Goal: Navigation & Orientation: Find specific page/section

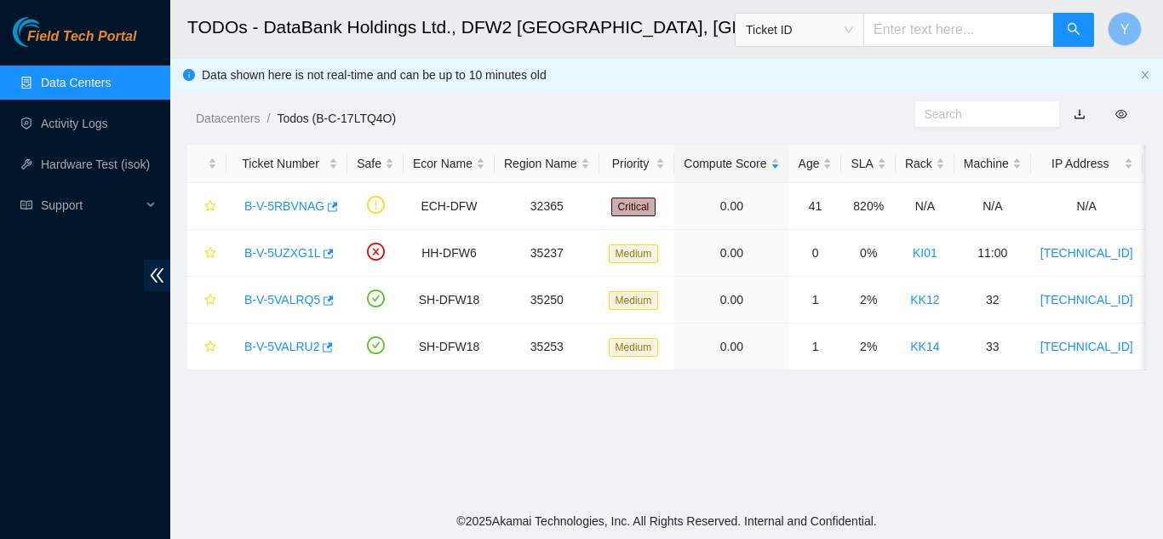
click at [94, 82] on link "Data Centers" at bounding box center [76, 83] width 70 height 14
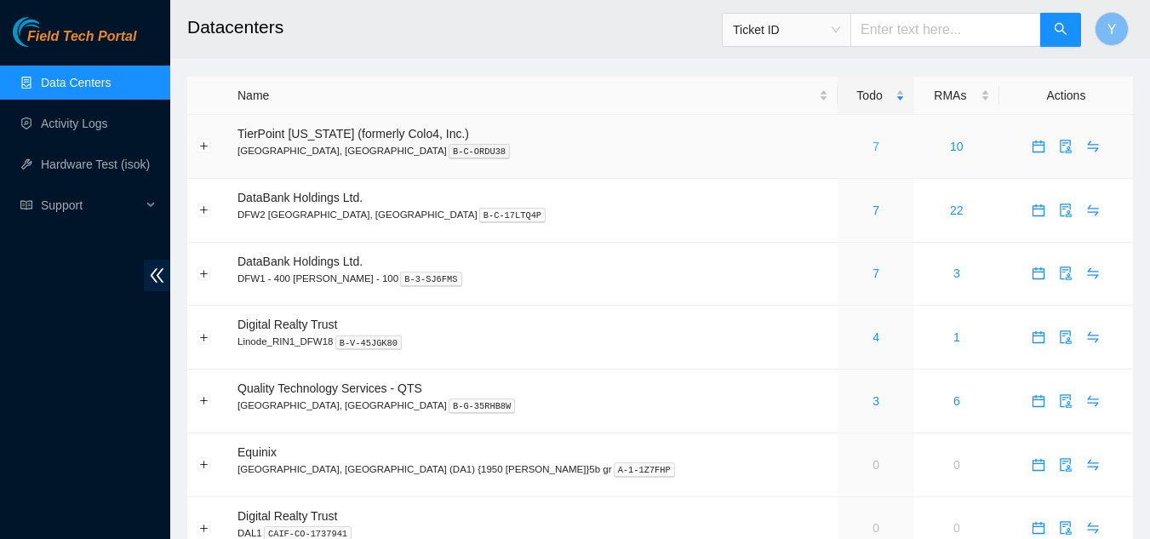
click at [873, 146] on link "7" at bounding box center [876, 147] width 7 height 14
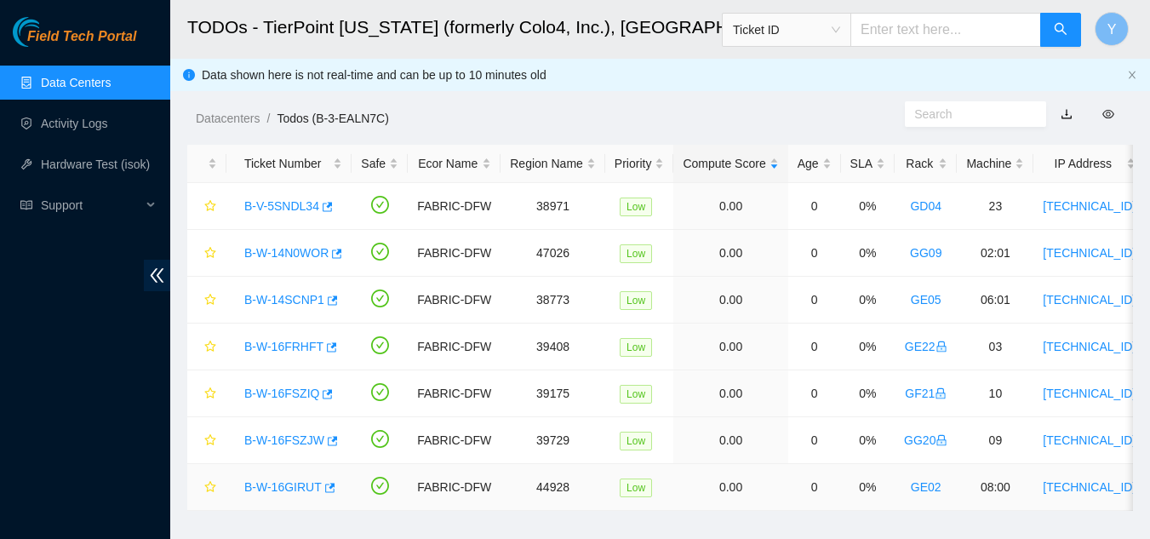
click at [291, 484] on link "B-W-16GIRUT" at bounding box center [282, 487] width 77 height 14
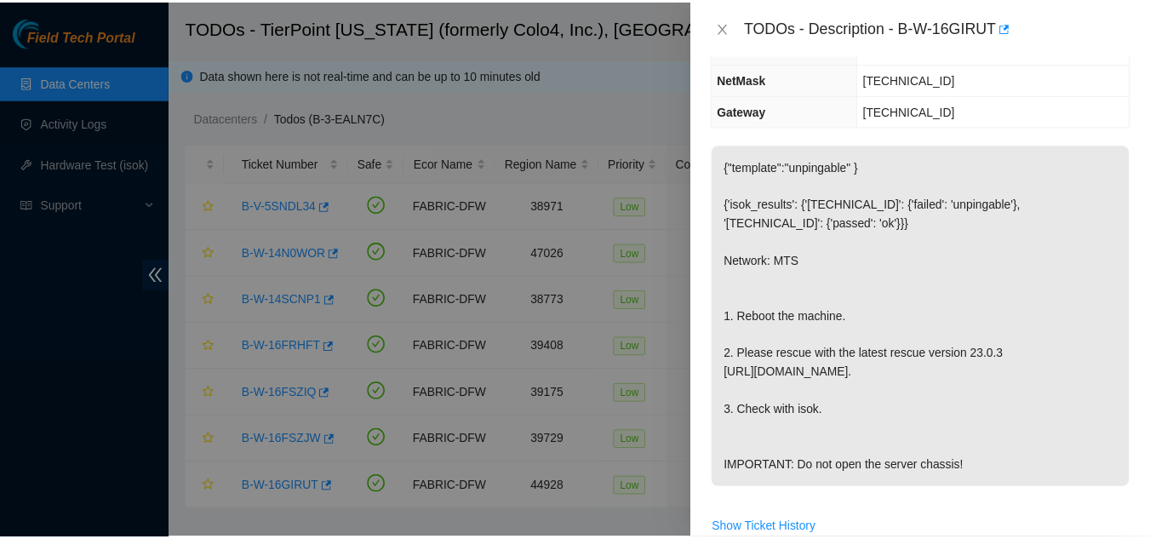
scroll to position [170, 0]
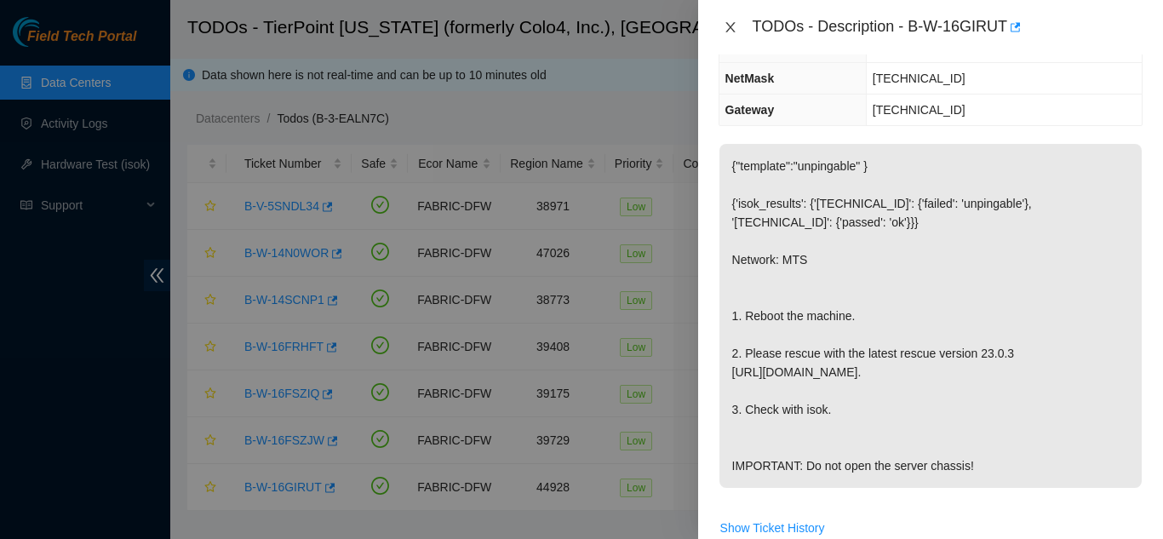
click at [728, 24] on icon "close" at bounding box center [729, 27] width 9 height 10
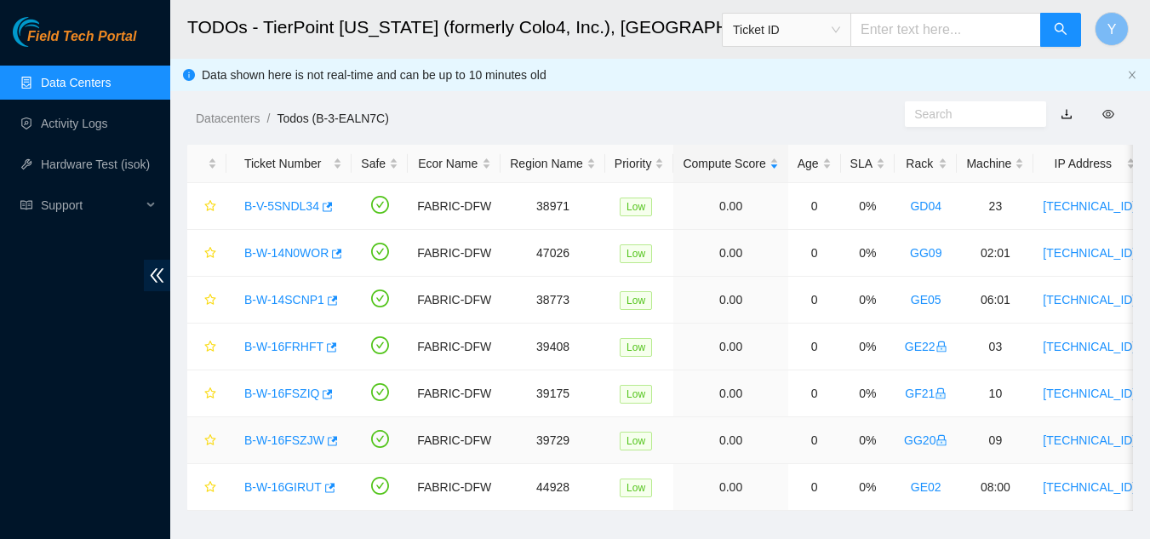
click at [273, 437] on link "B-W-16FSZJW" at bounding box center [284, 440] width 80 height 14
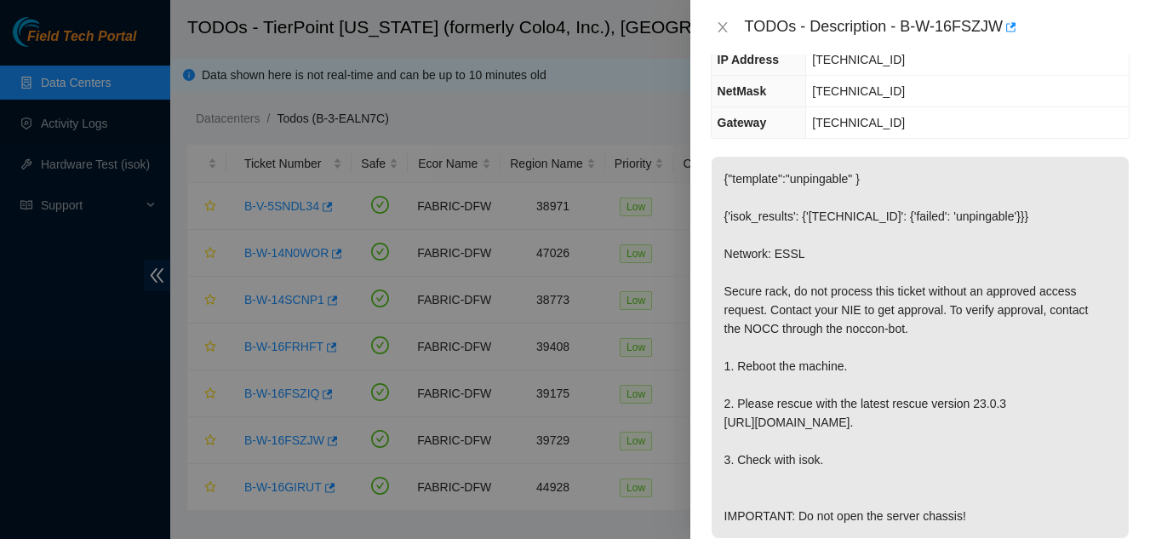
scroll to position [189, 0]
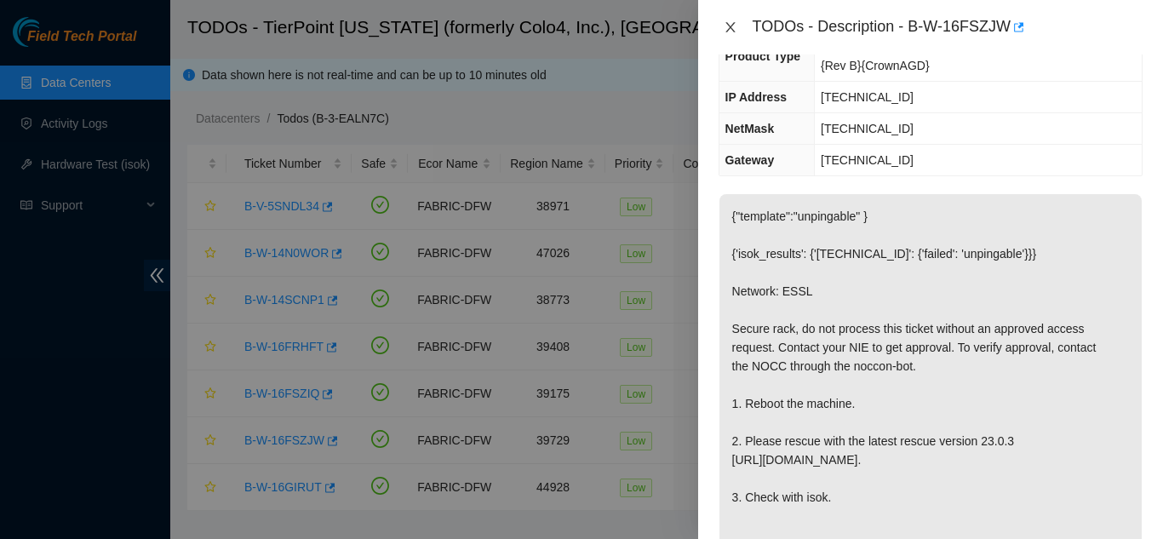
click at [726, 32] on icon "close" at bounding box center [731, 27] width 14 height 14
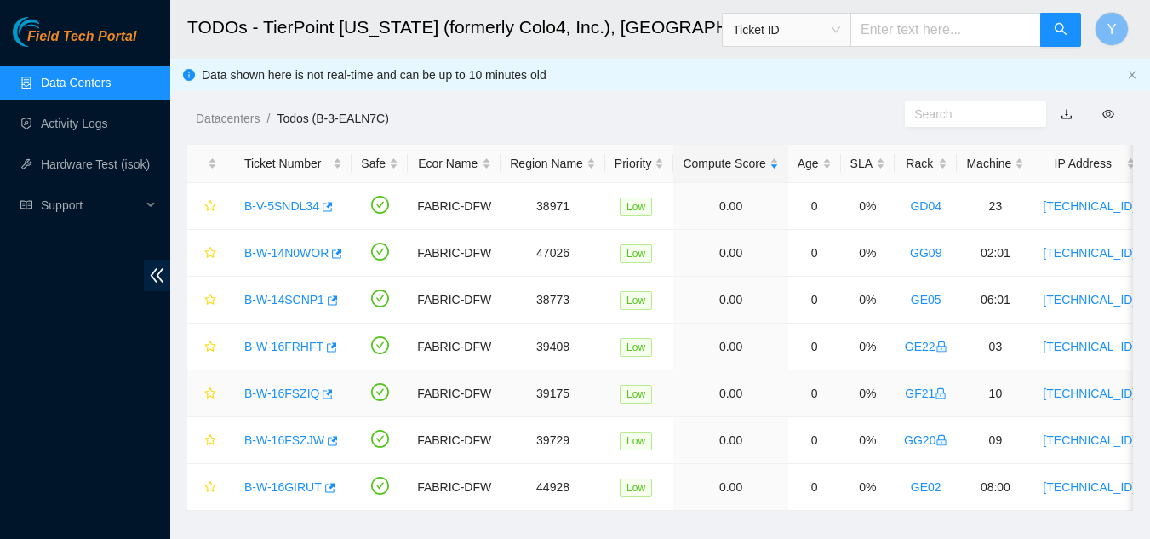
click at [271, 392] on link "B-W-16FSZIQ" at bounding box center [281, 394] width 75 height 14
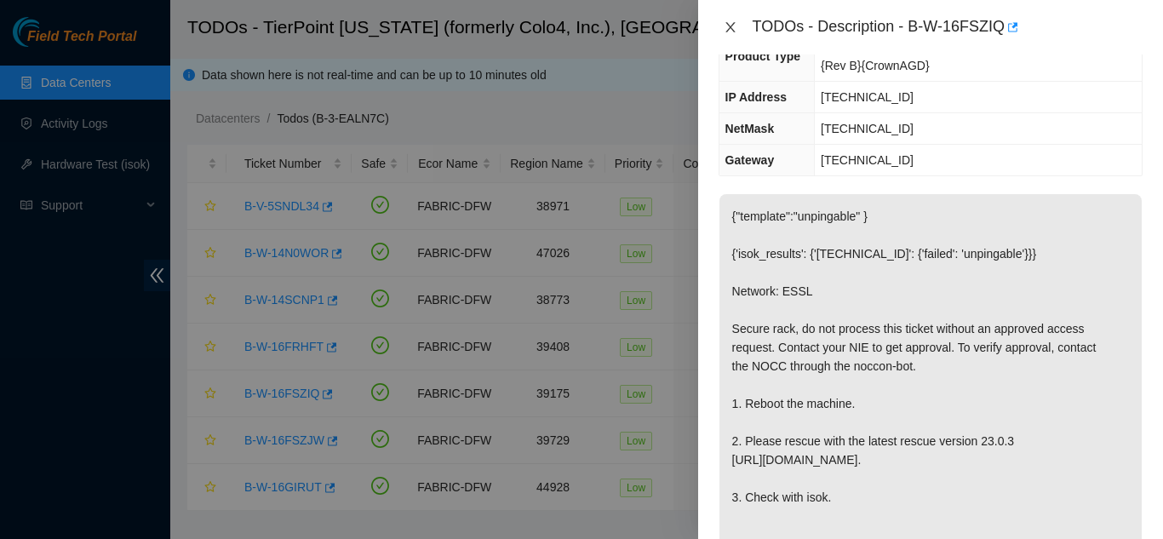
click at [728, 28] on icon "close" at bounding box center [731, 27] width 14 height 14
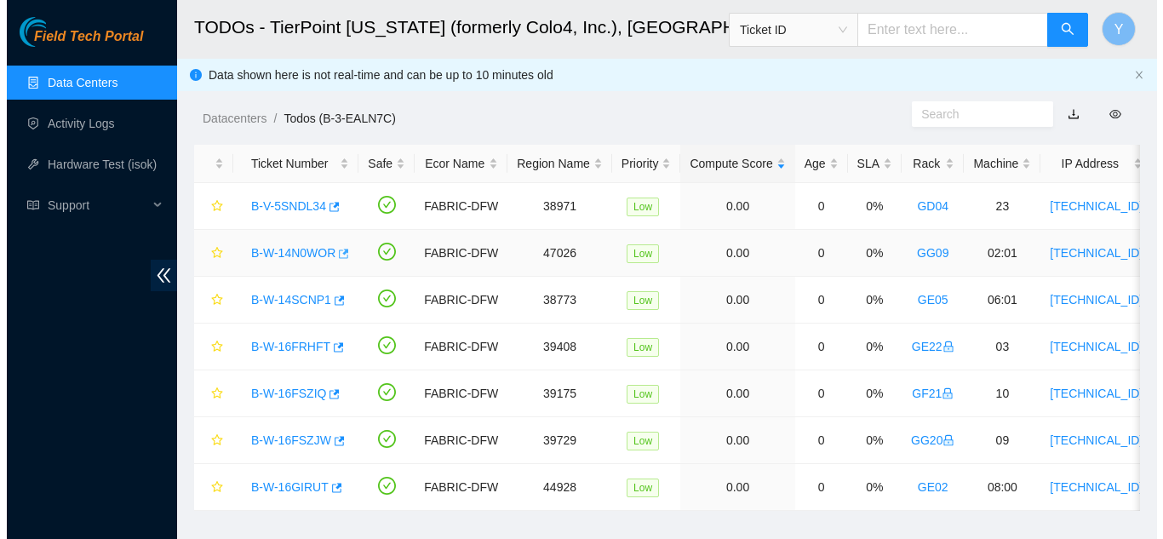
scroll to position [226, 0]
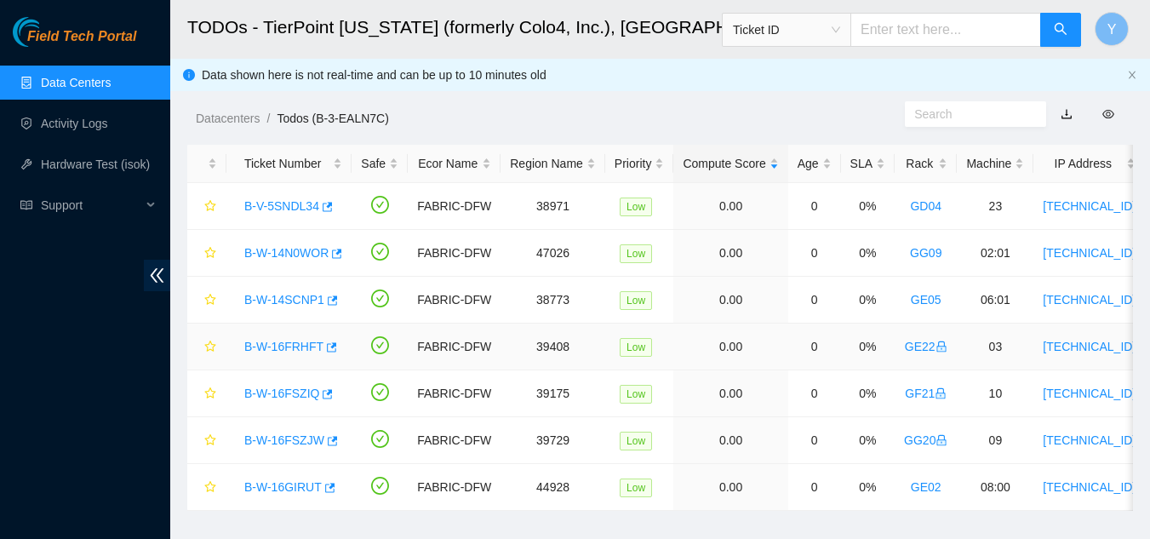
click at [258, 341] on link "B-W-16FRHFT" at bounding box center [283, 347] width 79 height 14
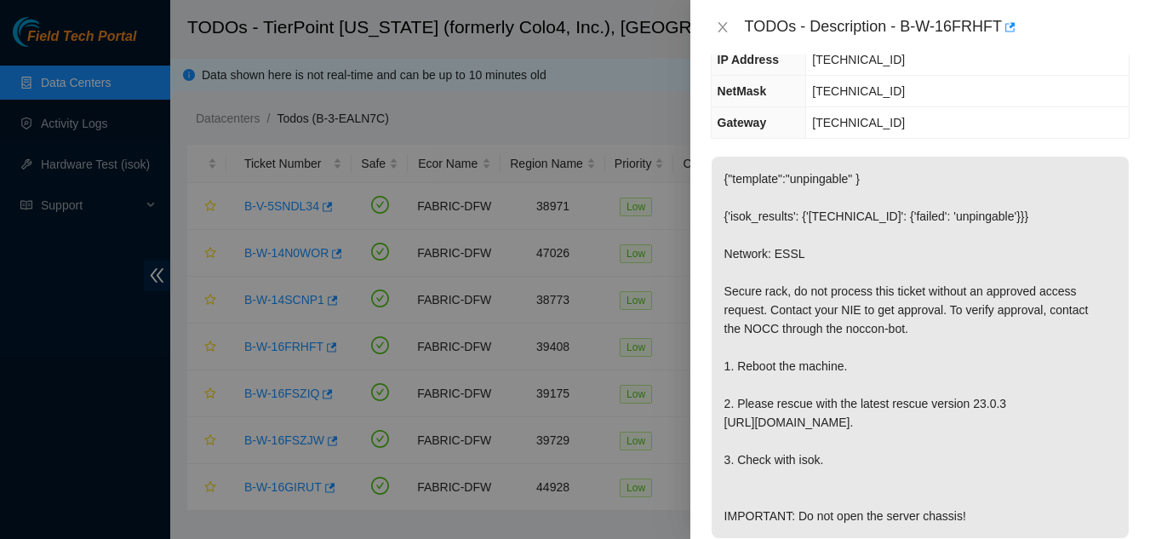
scroll to position [189, 0]
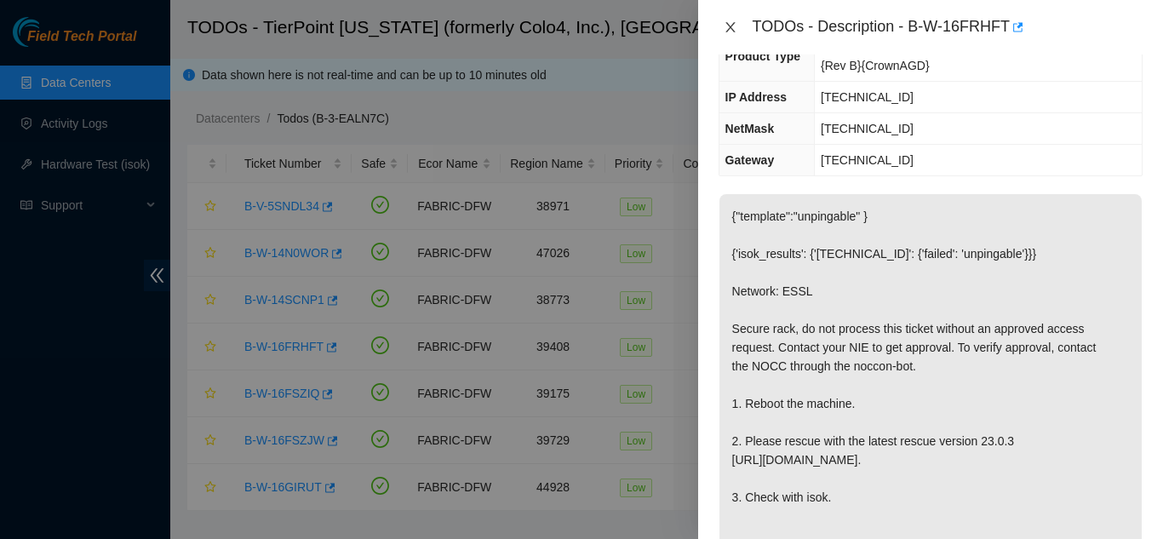
click at [724, 26] on icon "close" at bounding box center [731, 27] width 14 height 14
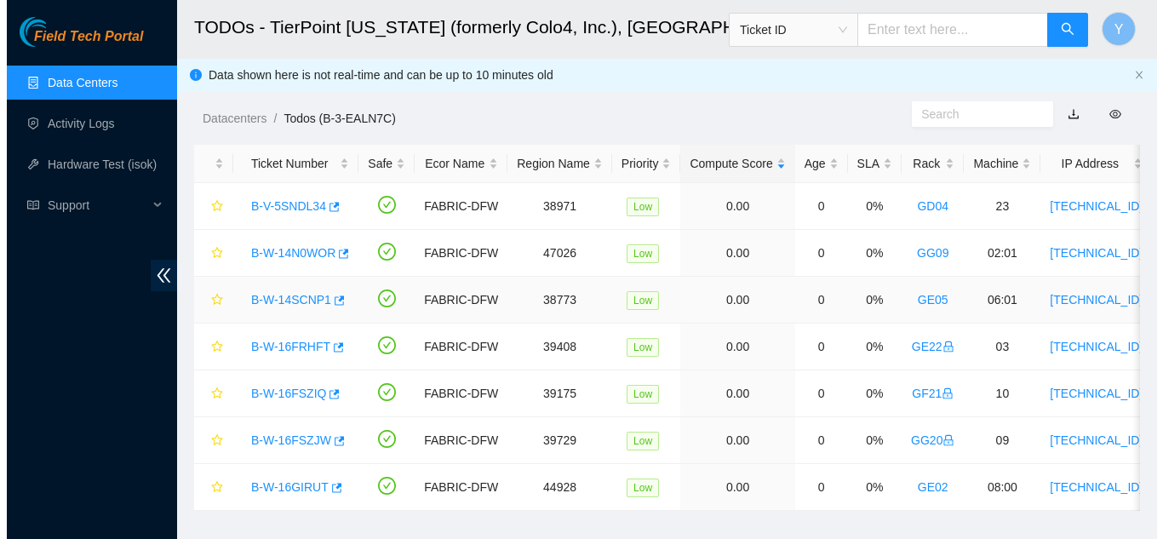
scroll to position [226, 0]
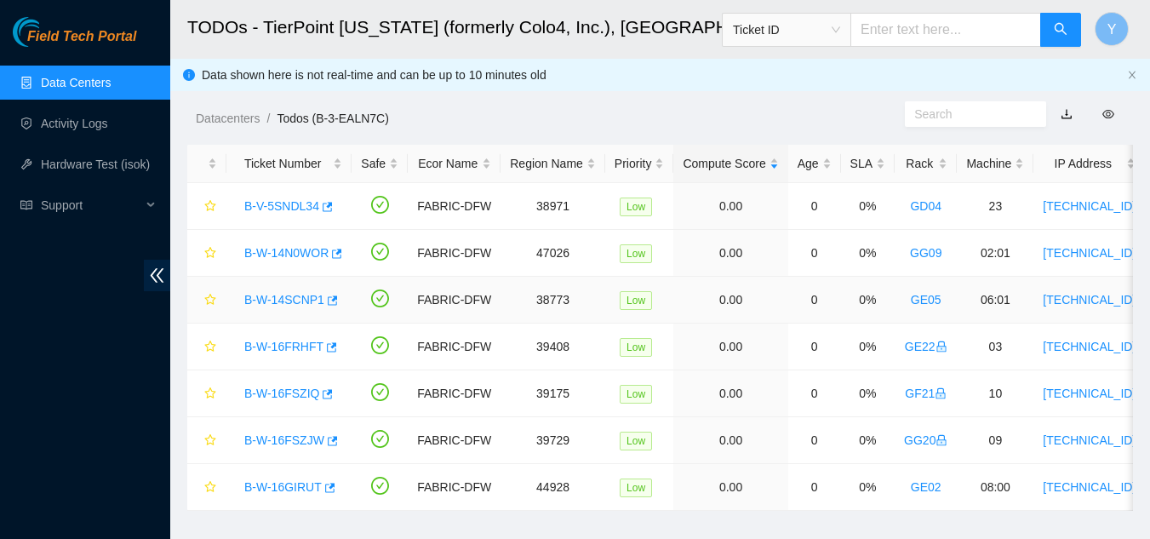
click at [299, 293] on link "B-W-14SCNP1" at bounding box center [284, 300] width 80 height 14
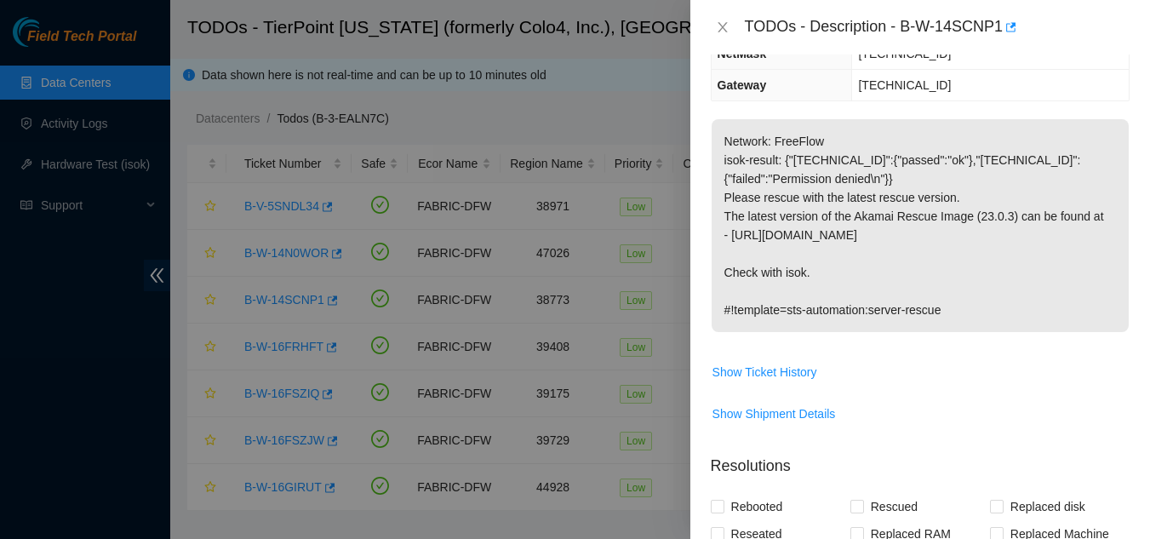
scroll to position [170, 0]
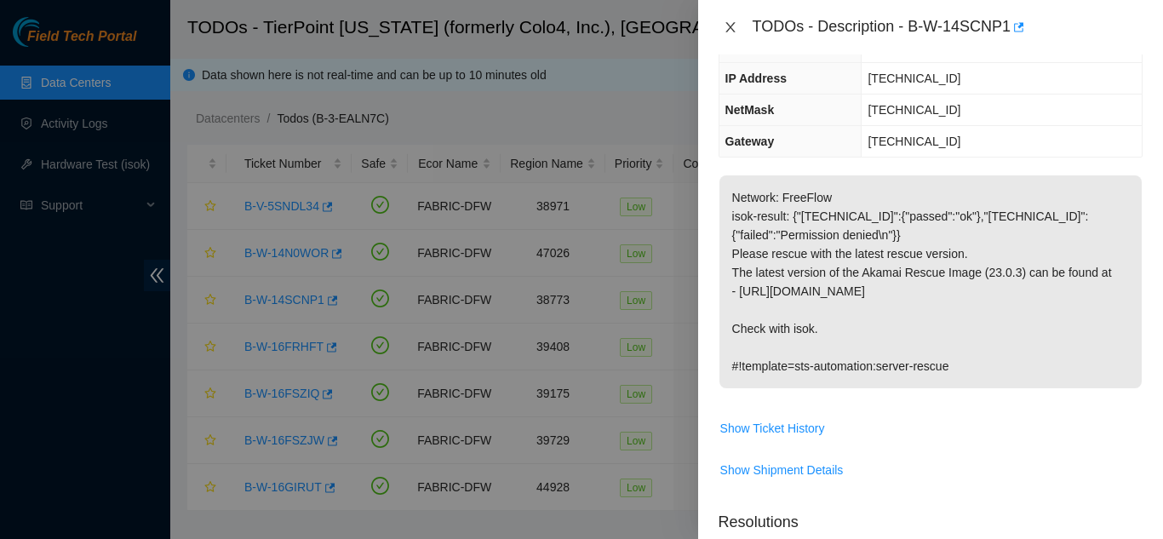
click at [726, 26] on icon "close" at bounding box center [731, 27] width 14 height 14
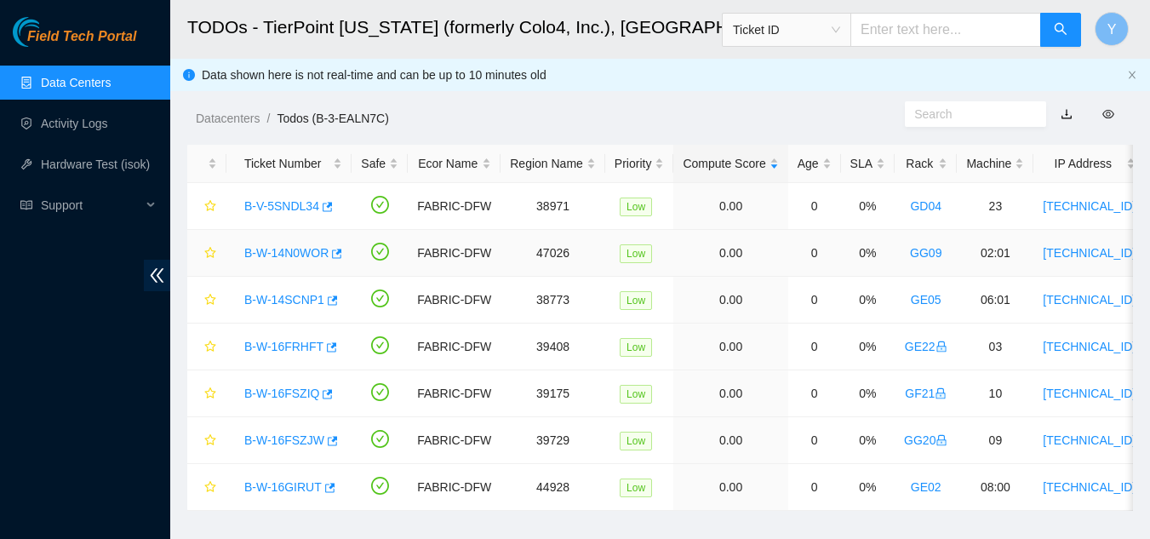
click at [270, 250] on link "B-W-14N0WOR" at bounding box center [286, 253] width 84 height 14
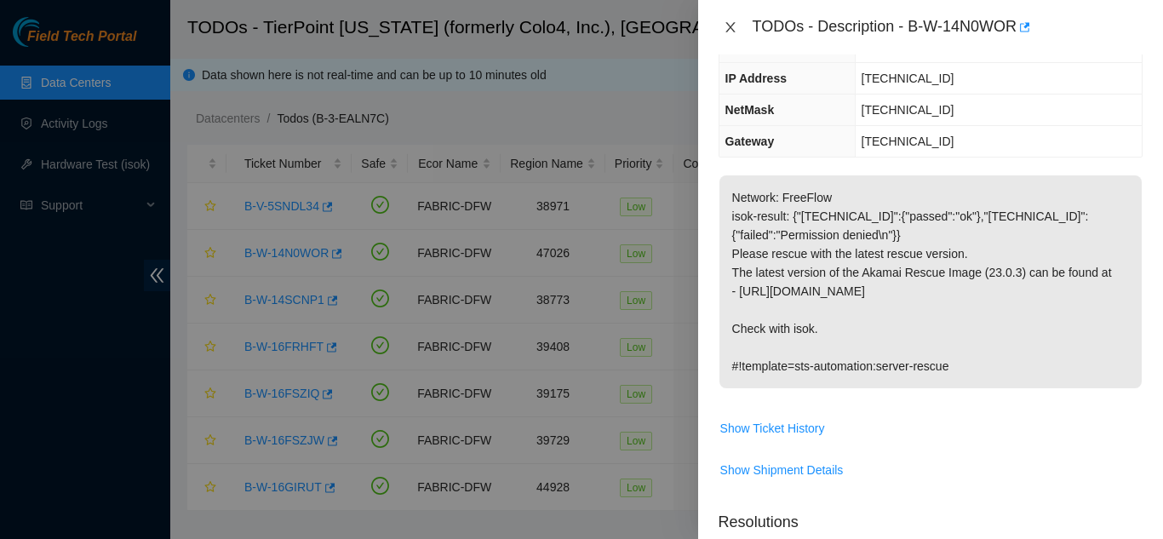
click at [726, 24] on icon "close" at bounding box center [731, 27] width 14 height 14
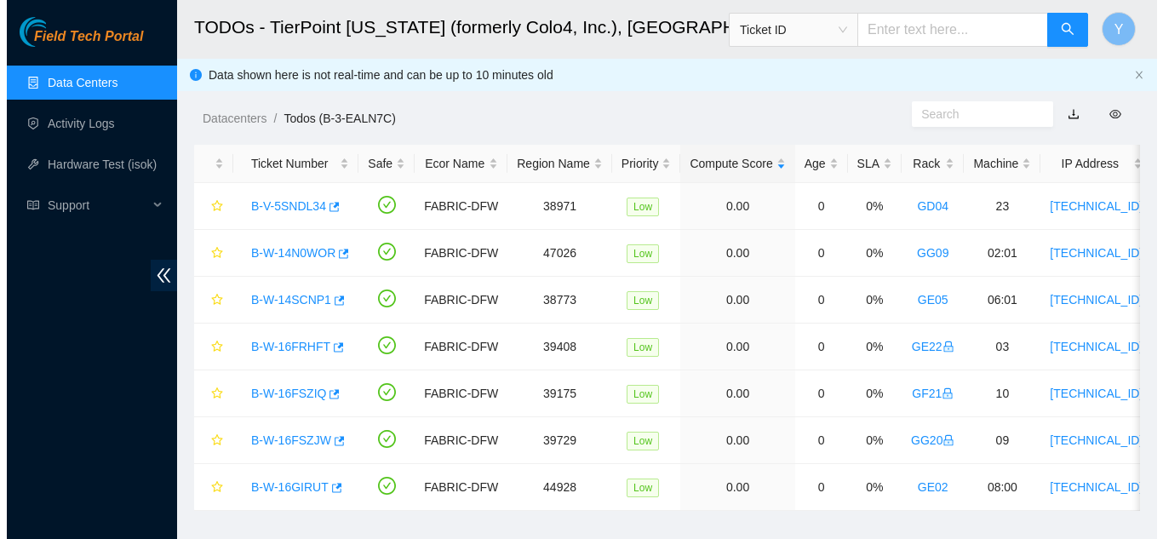
scroll to position [226, 0]
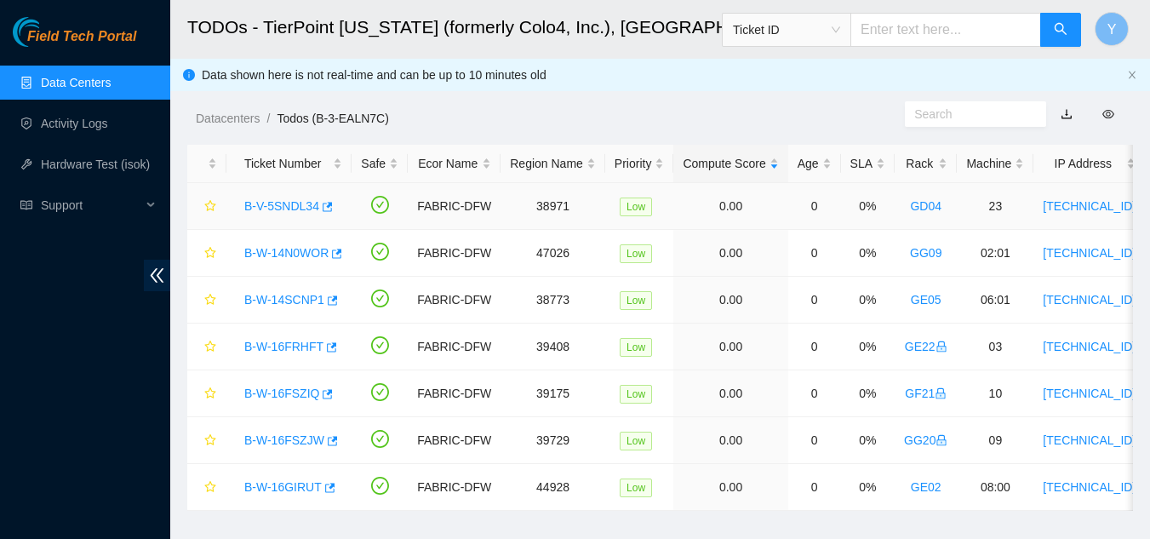
click at [282, 209] on link "B-V-5SNDL34" at bounding box center [281, 206] width 75 height 14
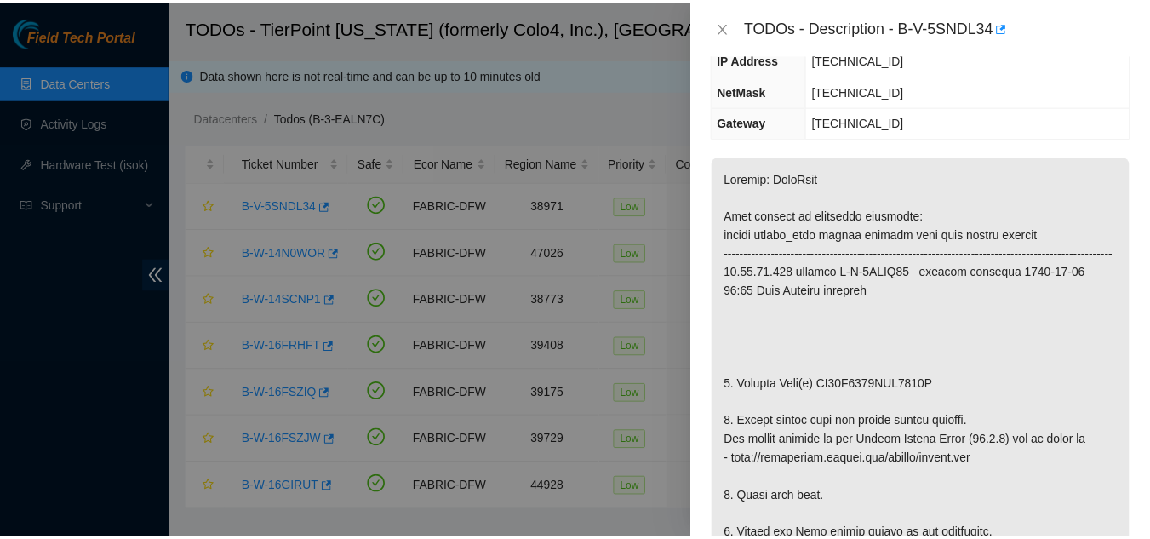
scroll to position [189, 0]
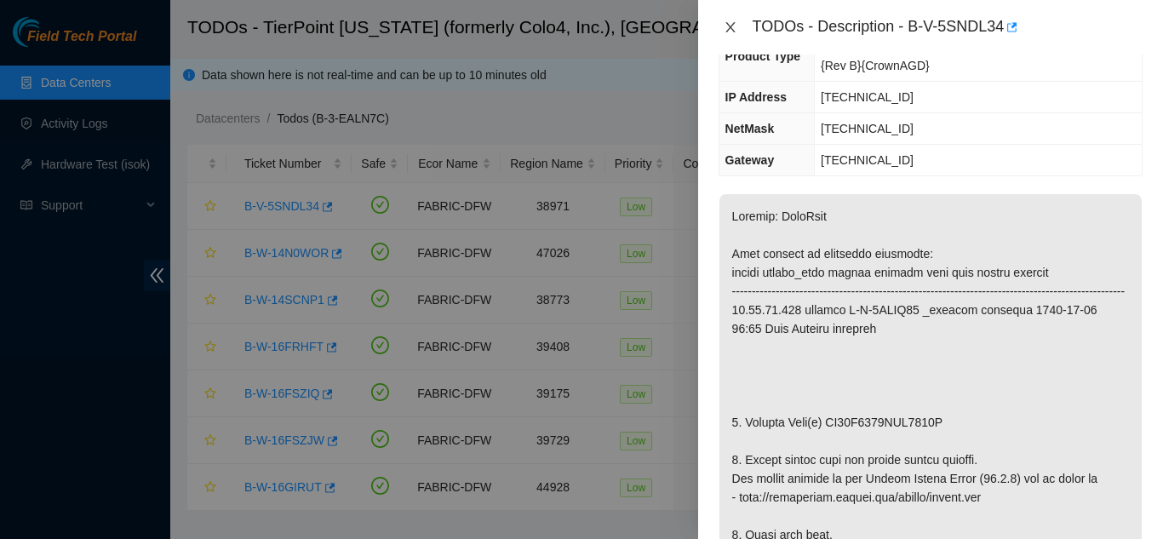
drag, startPoint x: 730, startPoint y: 22, endPoint x: 739, endPoint y: 29, distance: 10.9
click at [732, 22] on icon "close" at bounding box center [731, 27] width 14 height 14
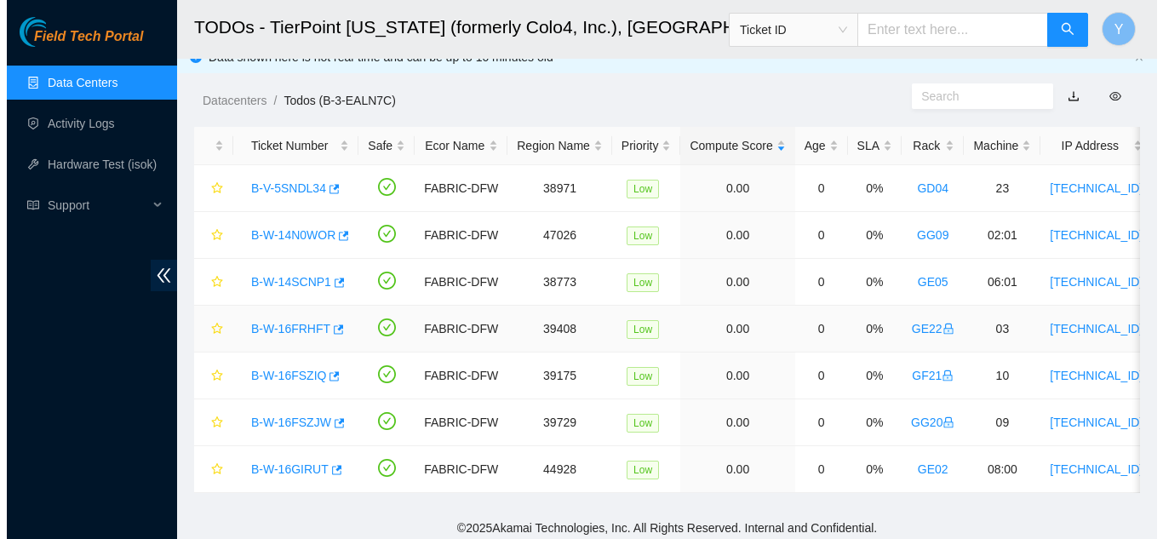
scroll to position [0, 0]
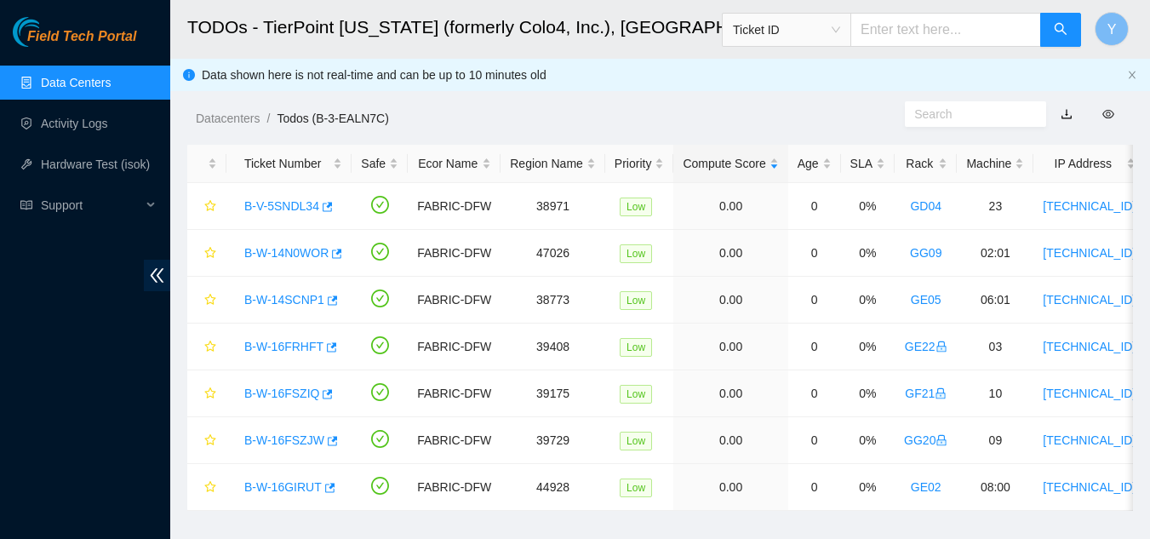
click at [54, 76] on link "Data Centers" at bounding box center [76, 83] width 70 height 14
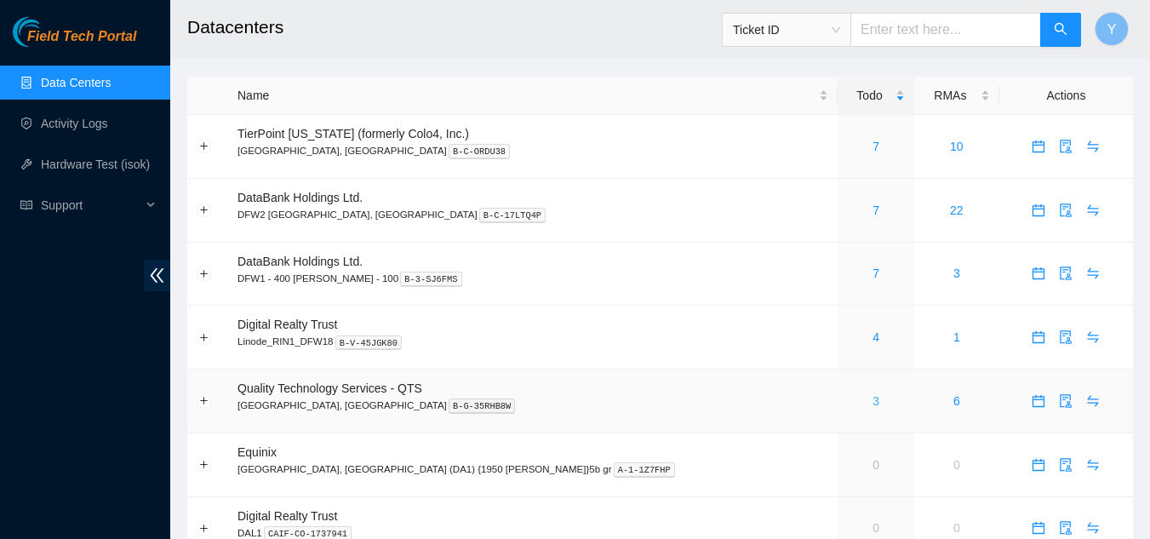
click at [873, 405] on link "3" at bounding box center [876, 401] width 7 height 14
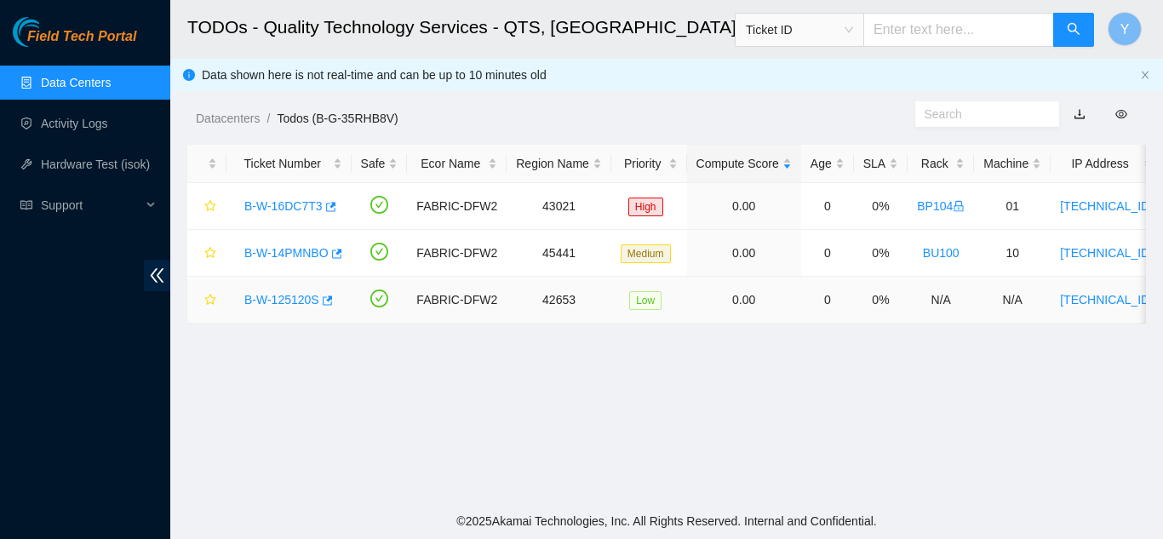
click at [285, 300] on link "B-W-125120S" at bounding box center [281, 300] width 75 height 14
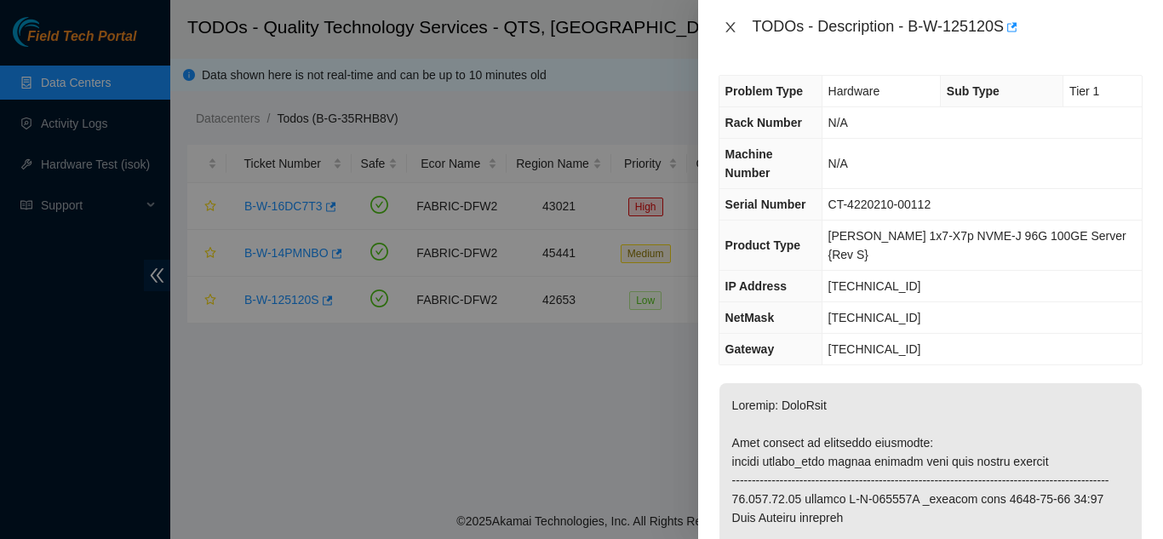
click at [729, 31] on icon "close" at bounding box center [731, 27] width 14 height 14
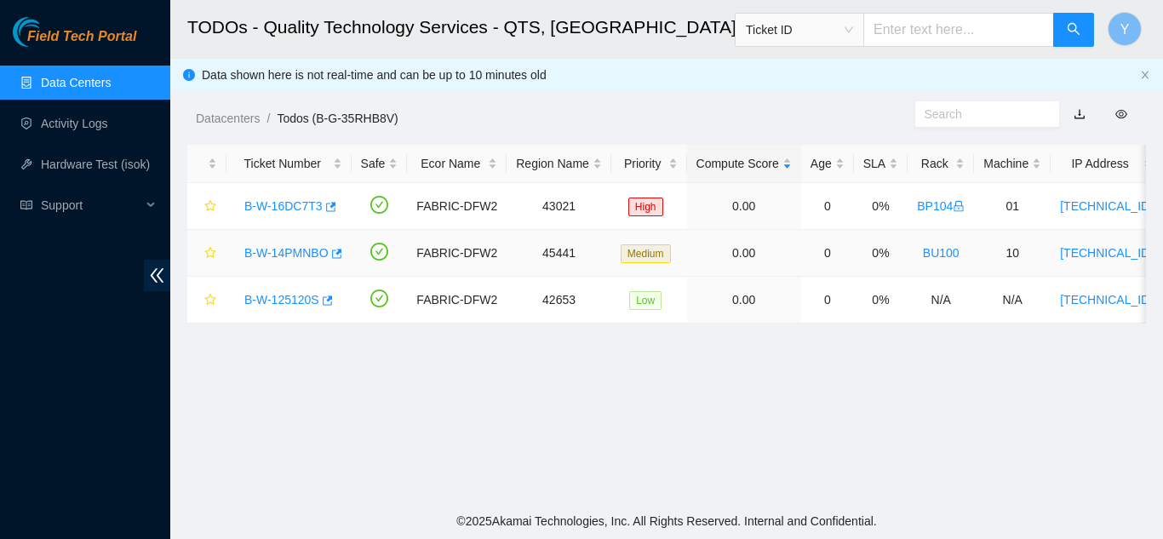
click at [291, 252] on link "B-W-14PMNBO" at bounding box center [286, 253] width 84 height 14
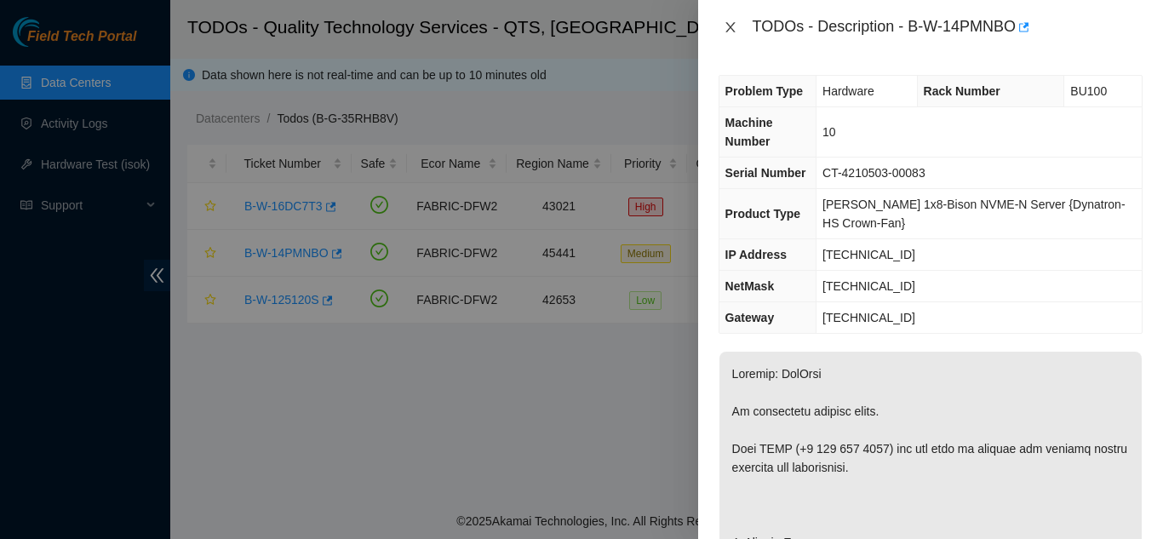
click at [731, 31] on icon "close" at bounding box center [731, 27] width 14 height 14
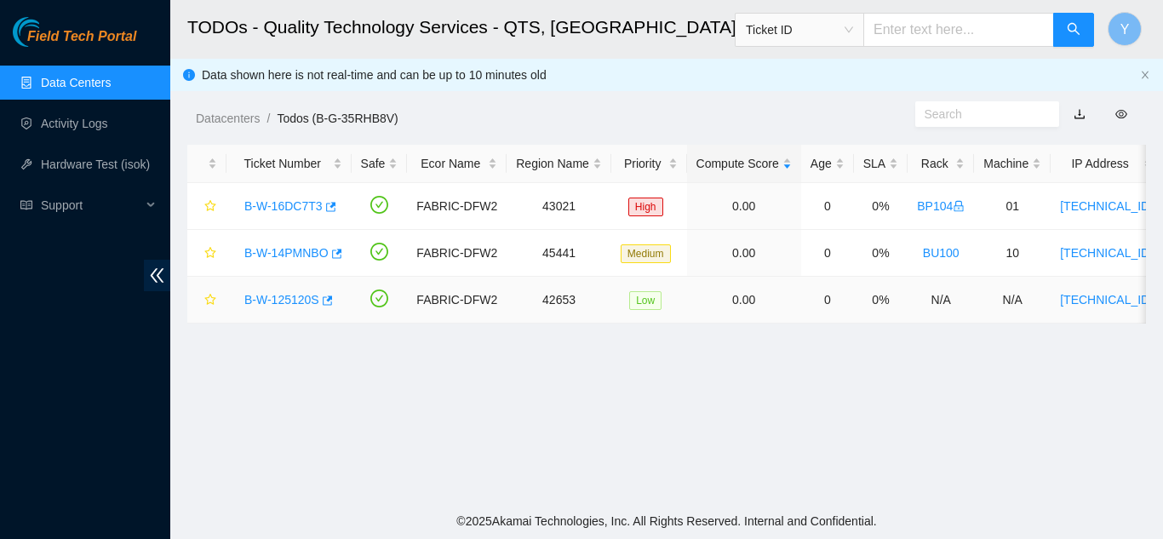
click at [279, 298] on link "B-W-125120S" at bounding box center [281, 300] width 75 height 14
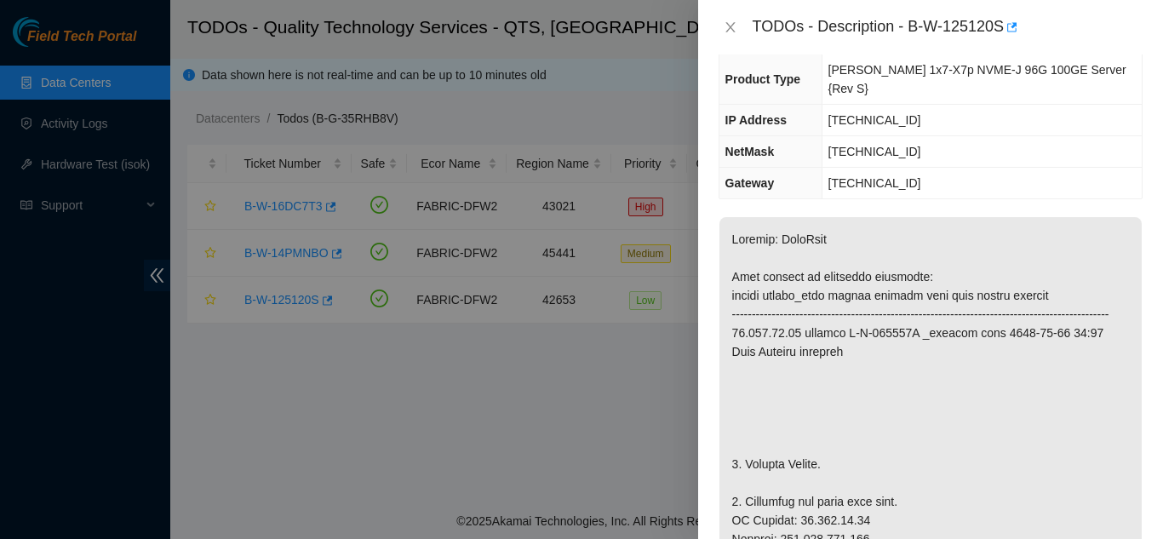
scroll to position [170, 0]
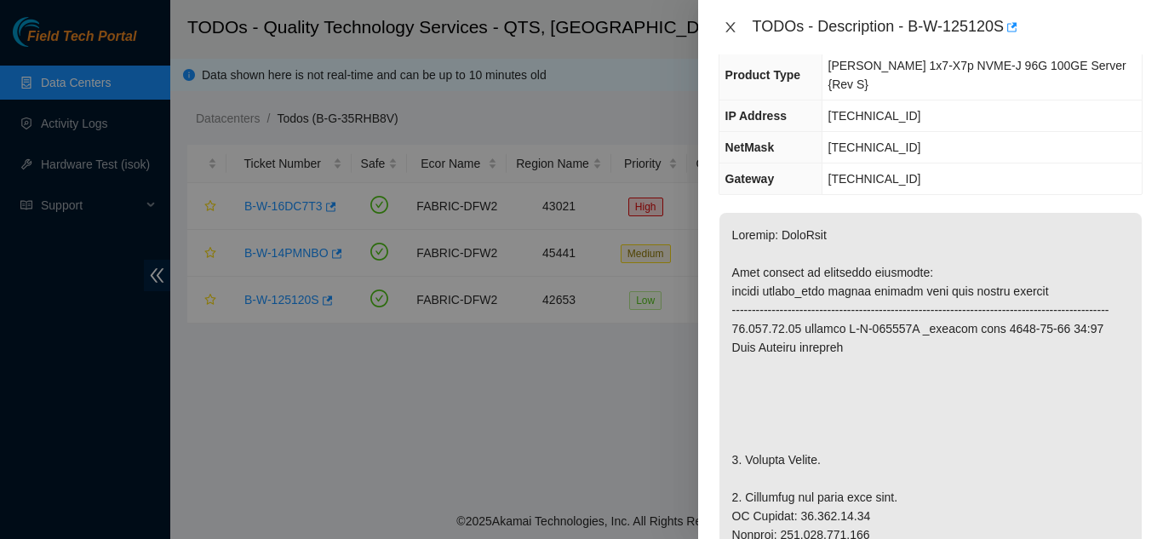
click at [729, 27] on icon "close" at bounding box center [731, 27] width 14 height 14
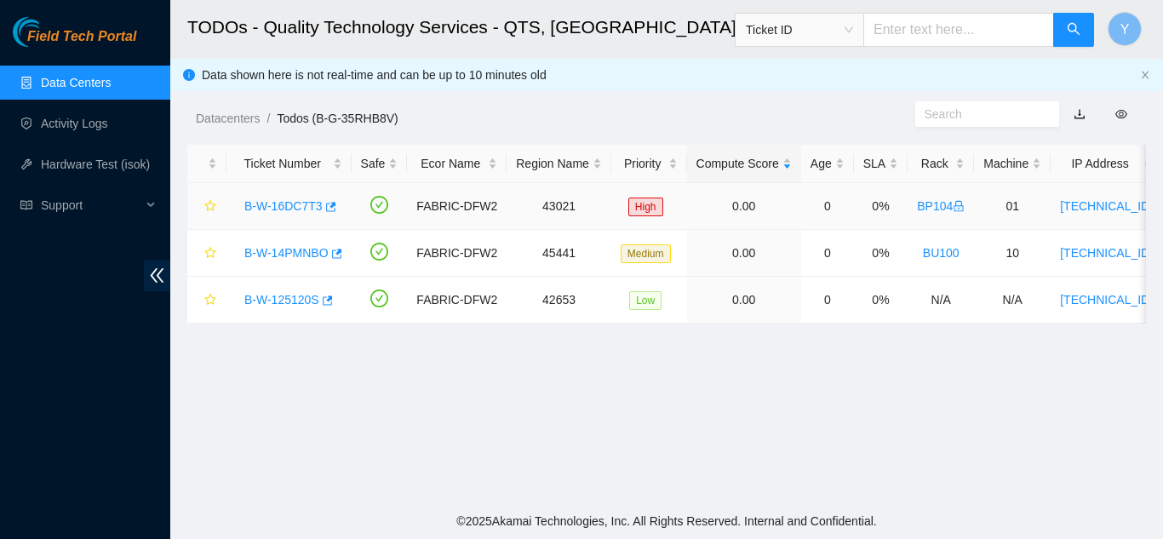
scroll to position [226, 0]
click at [289, 300] on link "B-W-125120S" at bounding box center [281, 300] width 75 height 14
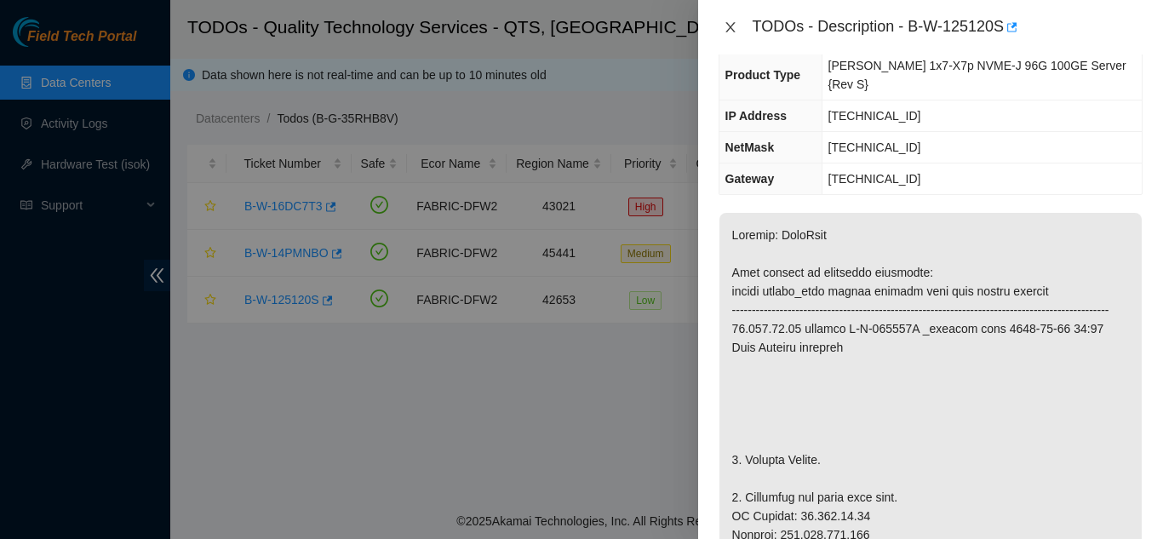
click at [734, 34] on button "Close" at bounding box center [731, 28] width 24 height 16
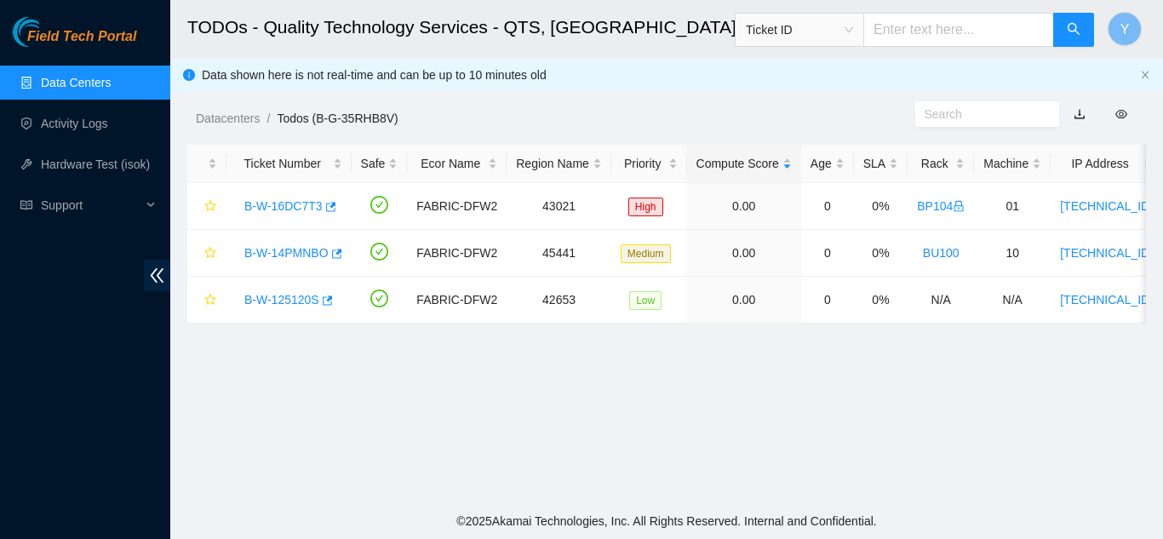
scroll to position [226, 0]
click at [296, 254] on link "B-W-14PMNBO" at bounding box center [286, 253] width 84 height 14
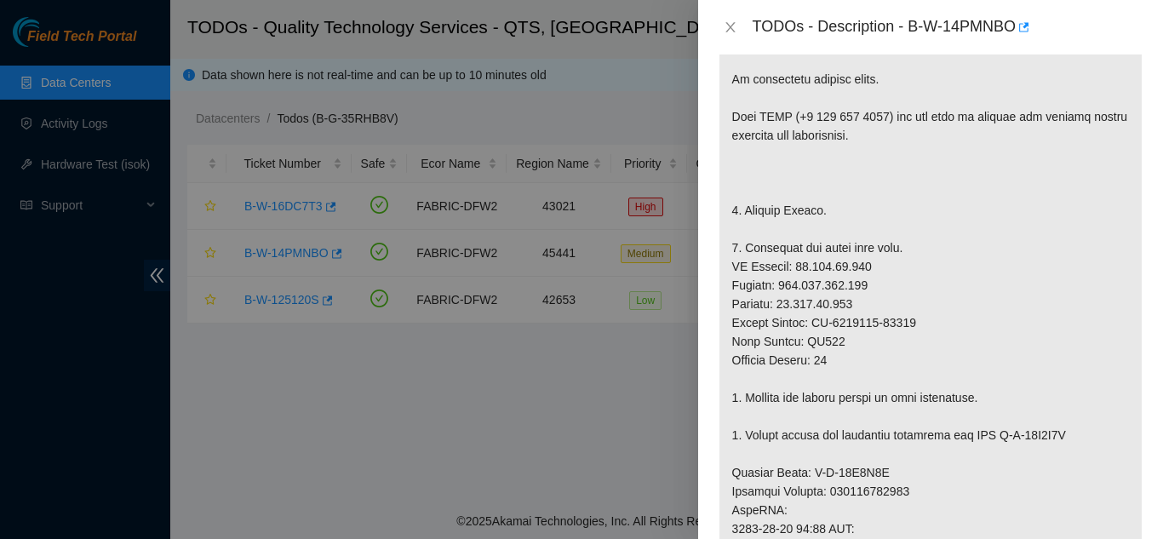
scroll to position [378, 0]
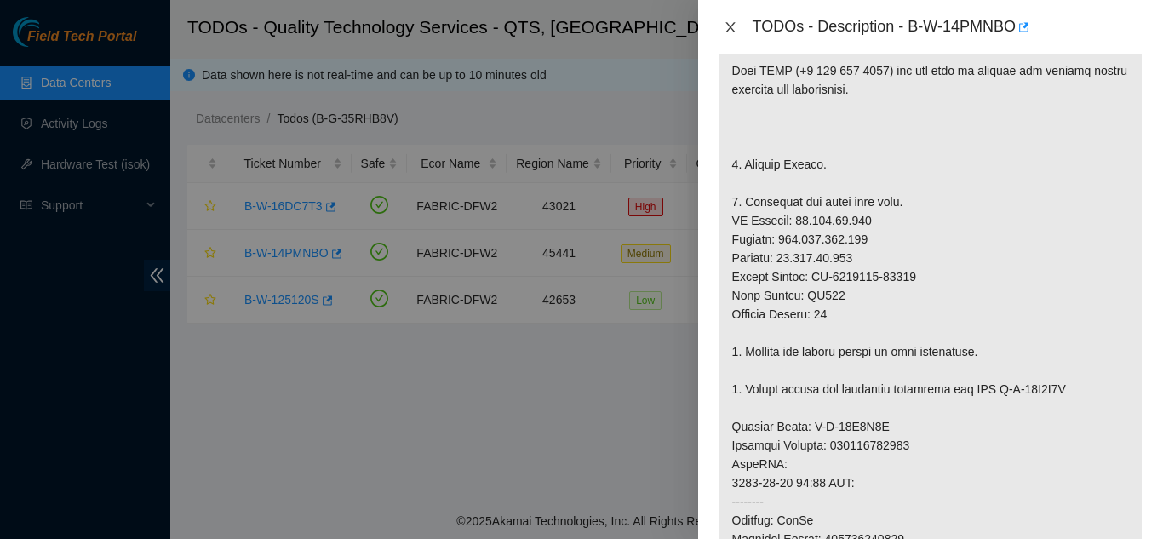
click at [724, 24] on icon "close" at bounding box center [731, 27] width 14 height 14
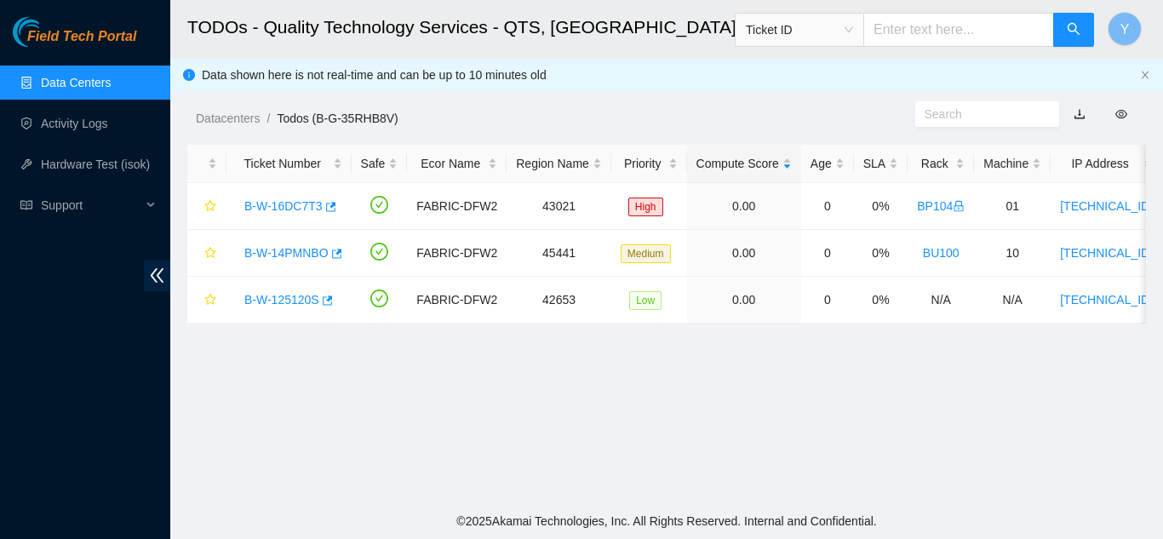
scroll to position [397, 0]
click at [293, 299] on link "B-W-125120S" at bounding box center [281, 300] width 75 height 14
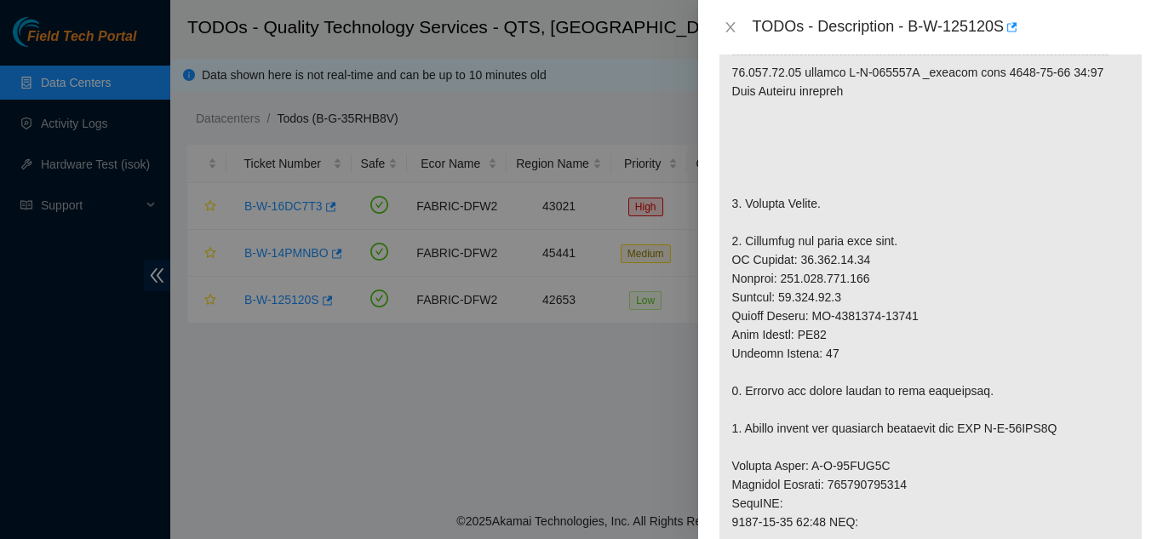
scroll to position [457, 0]
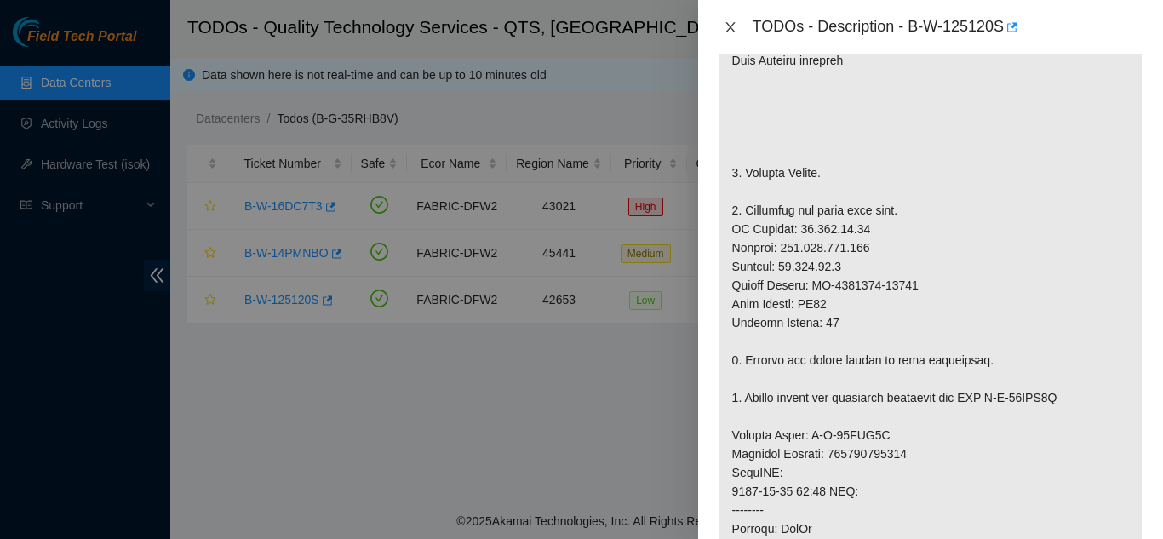
click at [735, 31] on icon "close" at bounding box center [731, 27] width 14 height 14
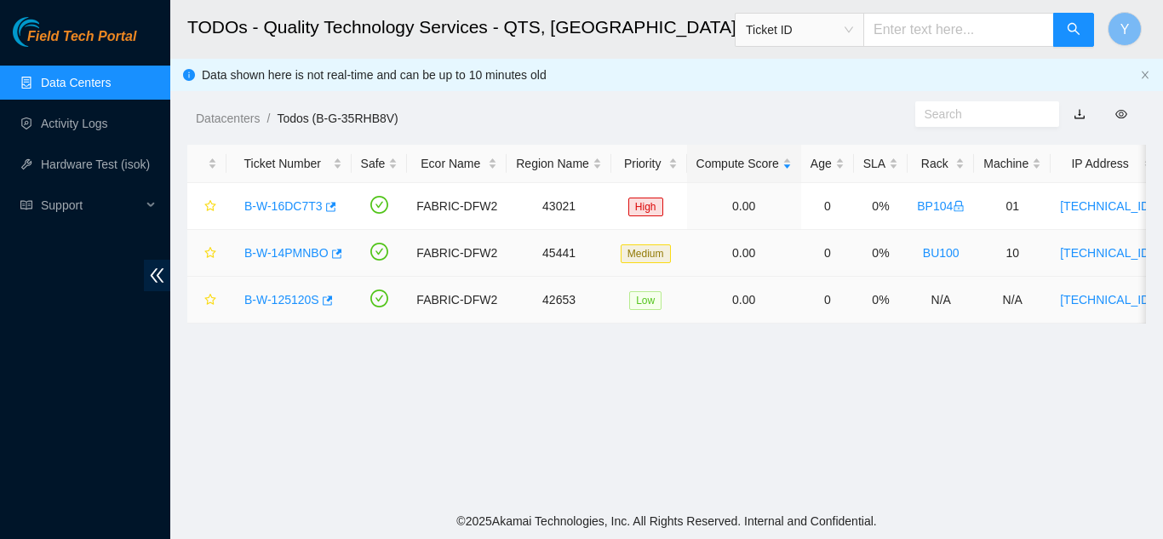
scroll to position [482, 0]
click at [298, 249] on link "B-W-14PMNBO" at bounding box center [286, 253] width 84 height 14
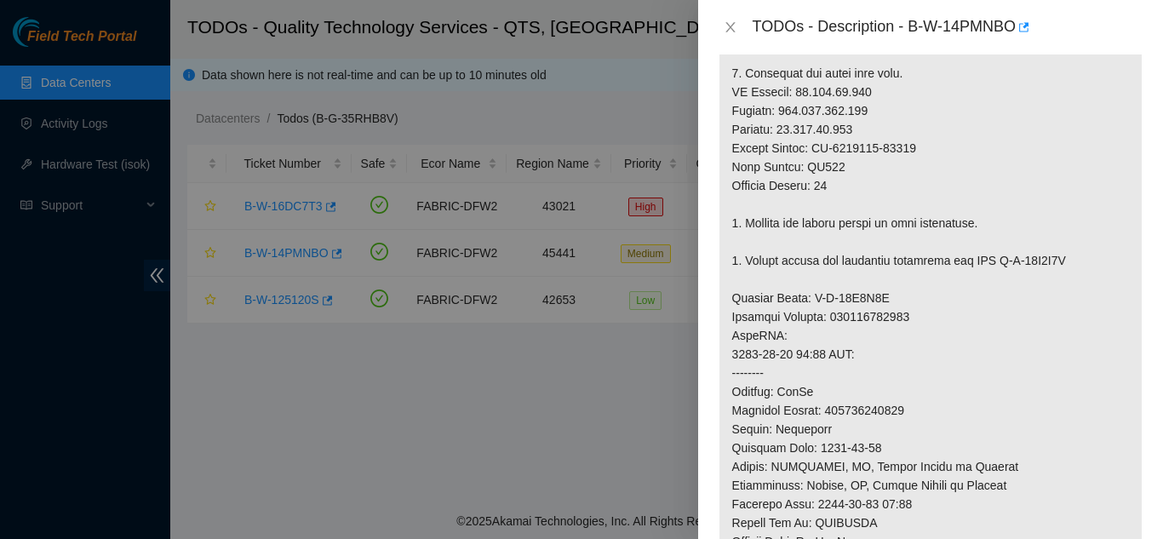
scroll to position [548, 0]
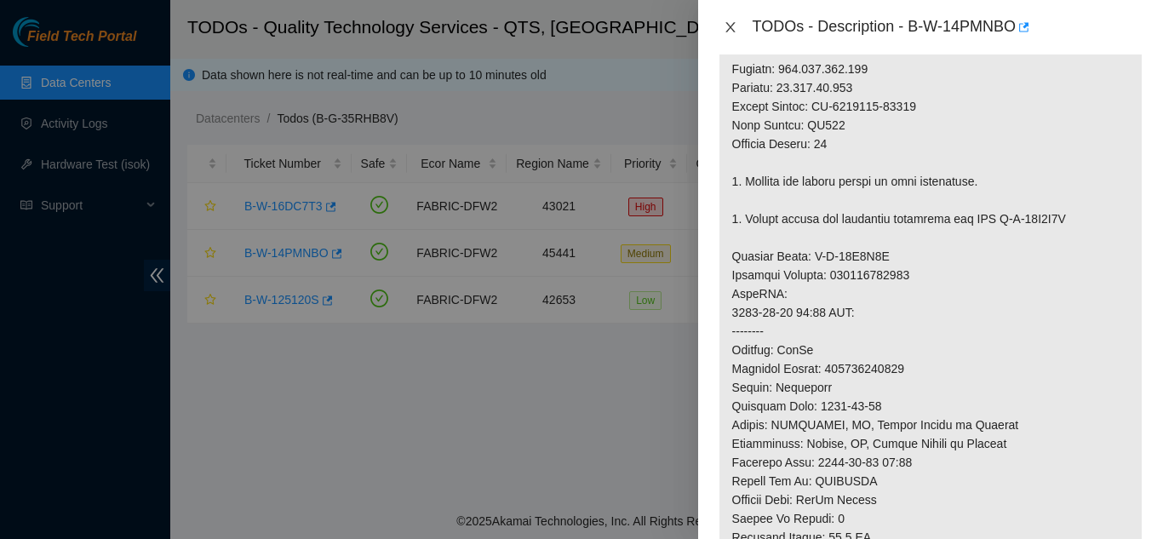
click at [729, 26] on icon "close" at bounding box center [729, 27] width 9 height 10
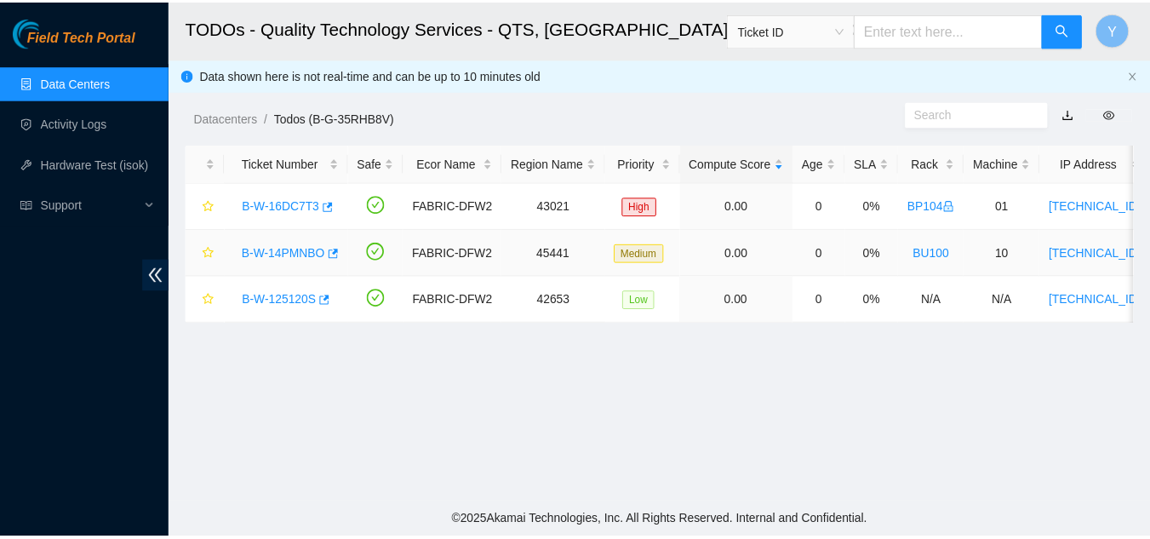
scroll to position [567, 0]
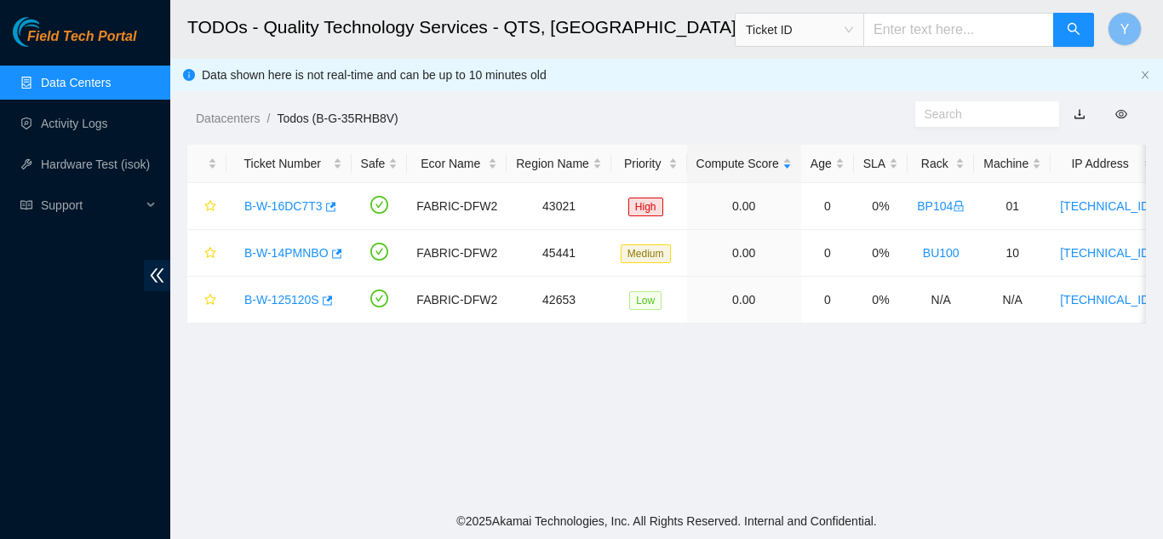
click at [97, 82] on link "Data Centers" at bounding box center [76, 83] width 70 height 14
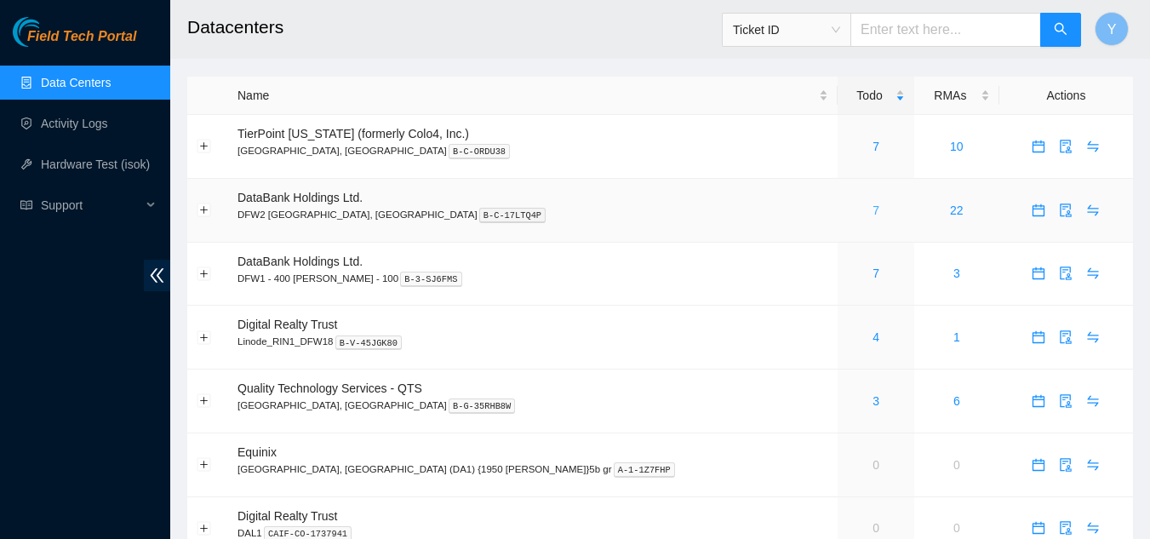
click at [873, 208] on link "7" at bounding box center [876, 210] width 7 height 14
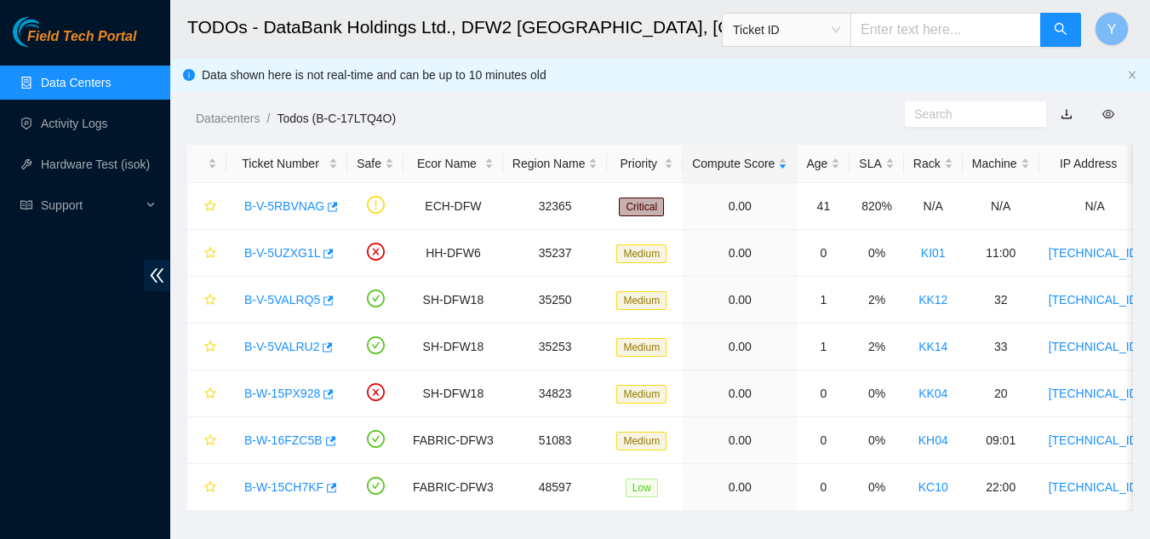
click at [93, 79] on link "Data Centers" at bounding box center [76, 83] width 70 height 14
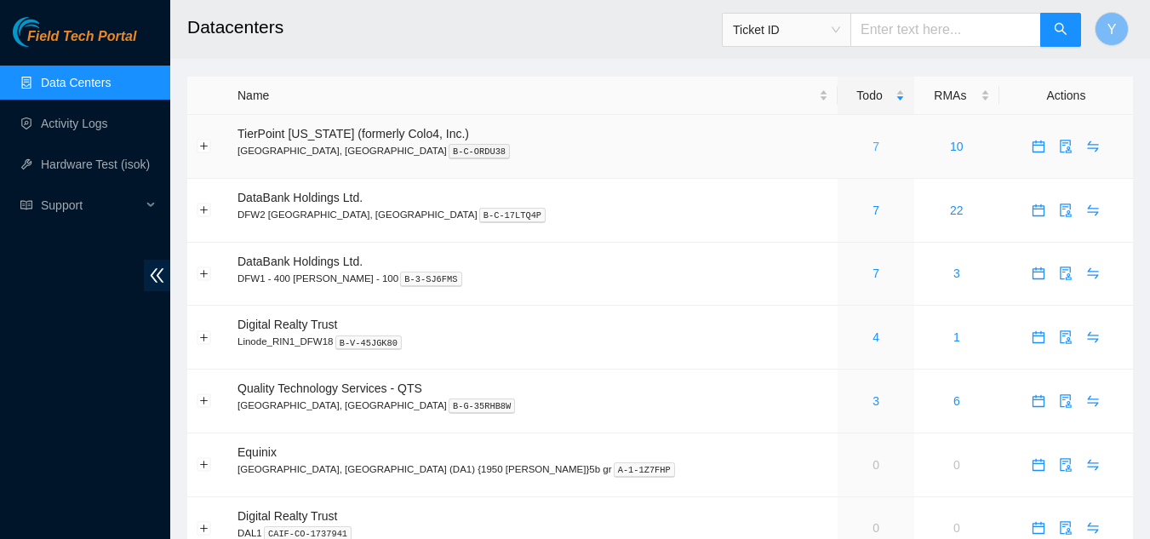
click at [873, 148] on link "7" at bounding box center [876, 147] width 7 height 14
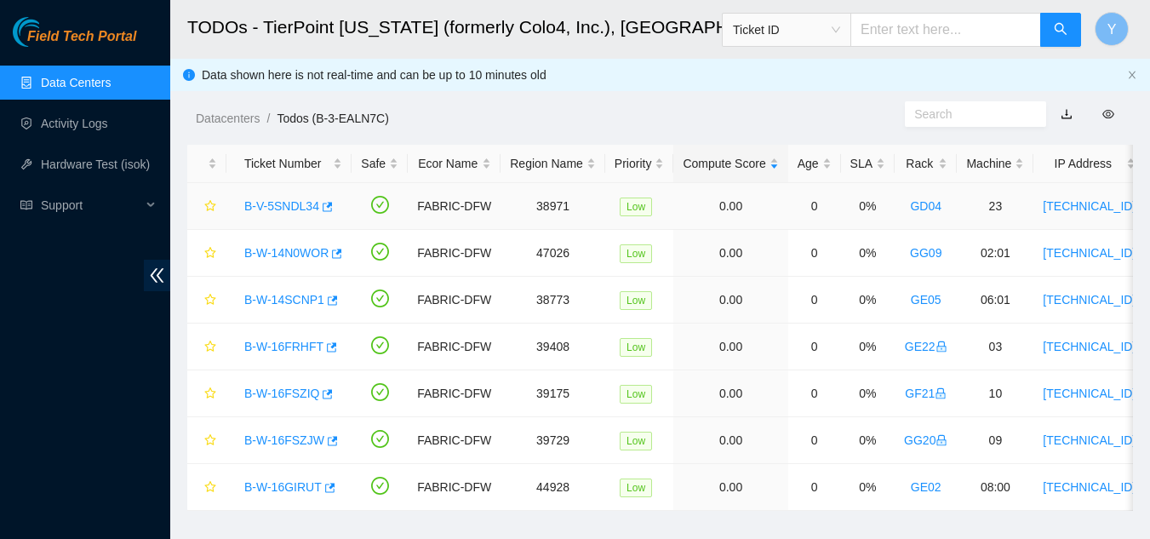
click at [276, 200] on link "B-V-5SNDL34" at bounding box center [281, 206] width 75 height 14
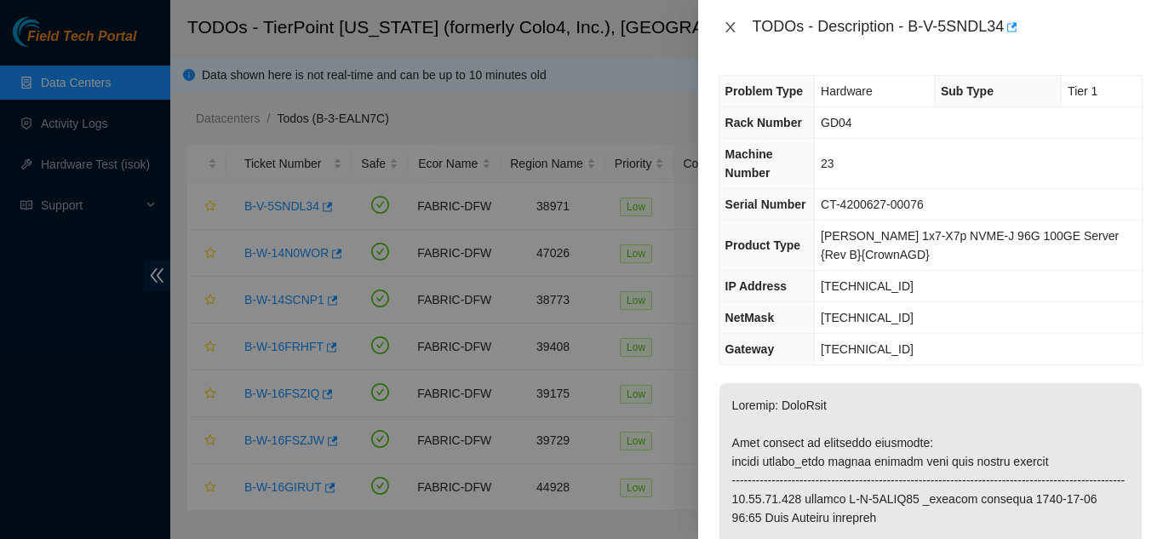
click at [731, 27] on icon "close" at bounding box center [731, 27] width 14 height 14
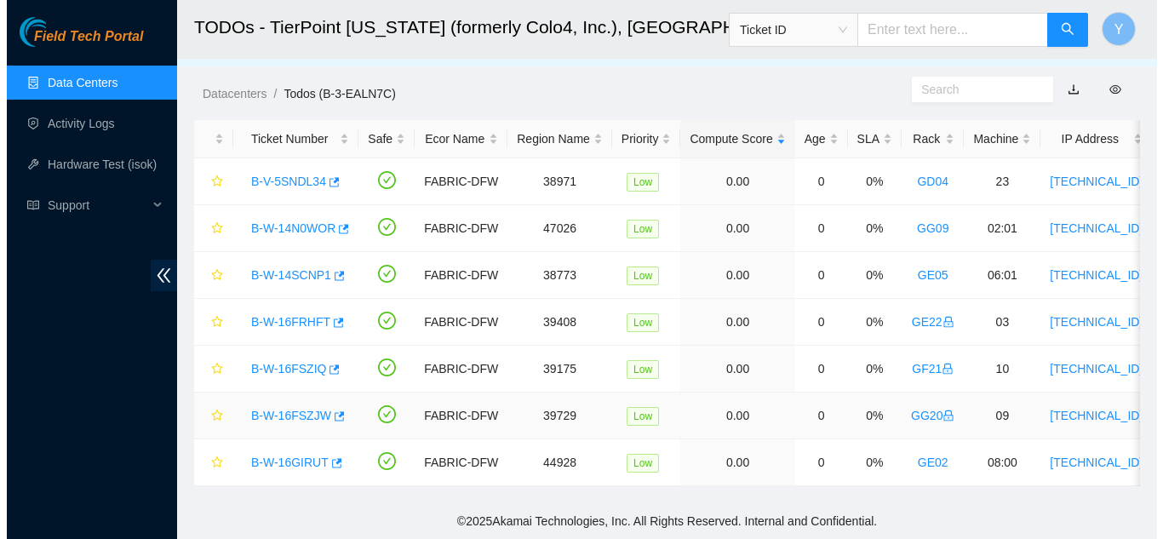
scroll to position [37, 0]
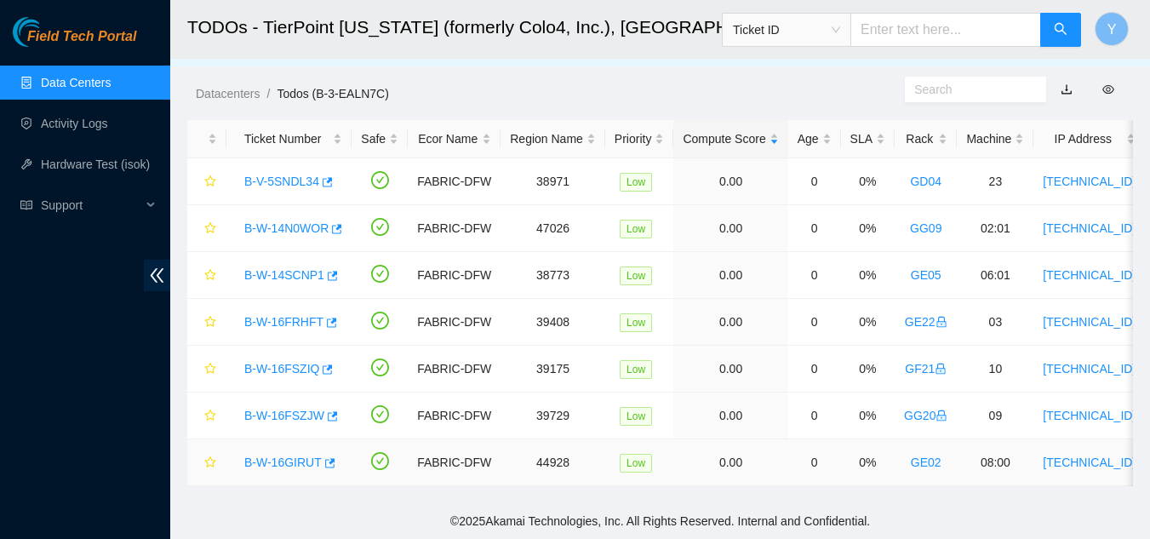
click at [279, 455] on link "B-W-16GIRUT" at bounding box center [282, 462] width 77 height 14
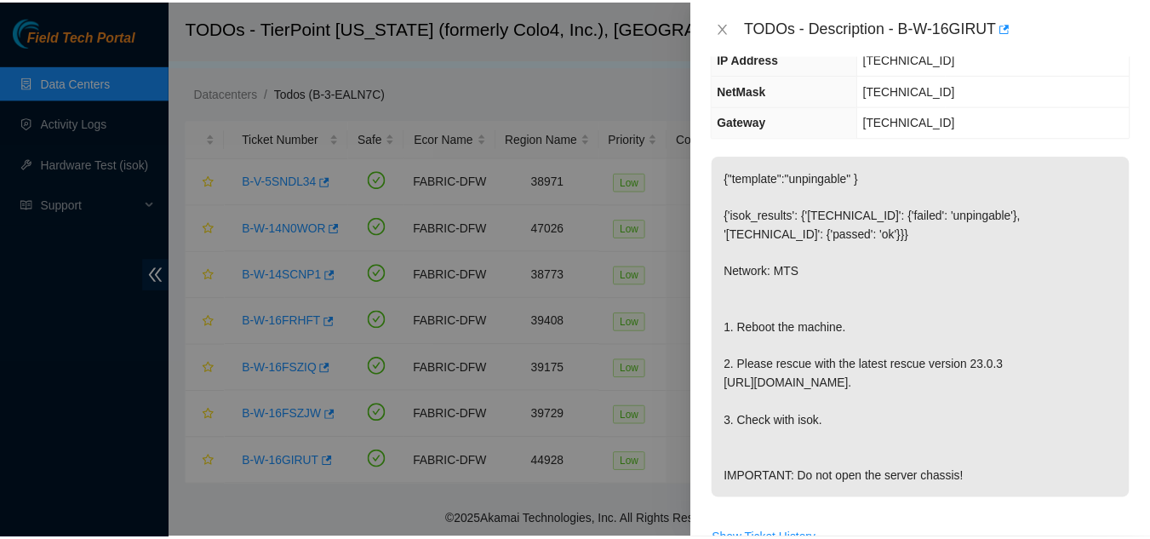
scroll to position [170, 0]
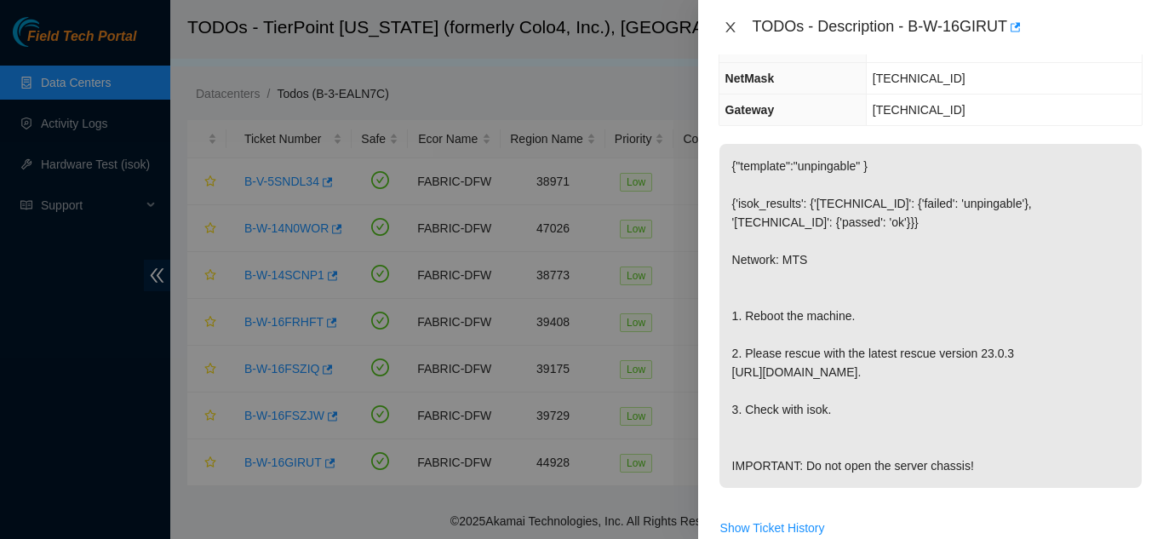
click at [731, 27] on icon "close" at bounding box center [731, 27] width 14 height 14
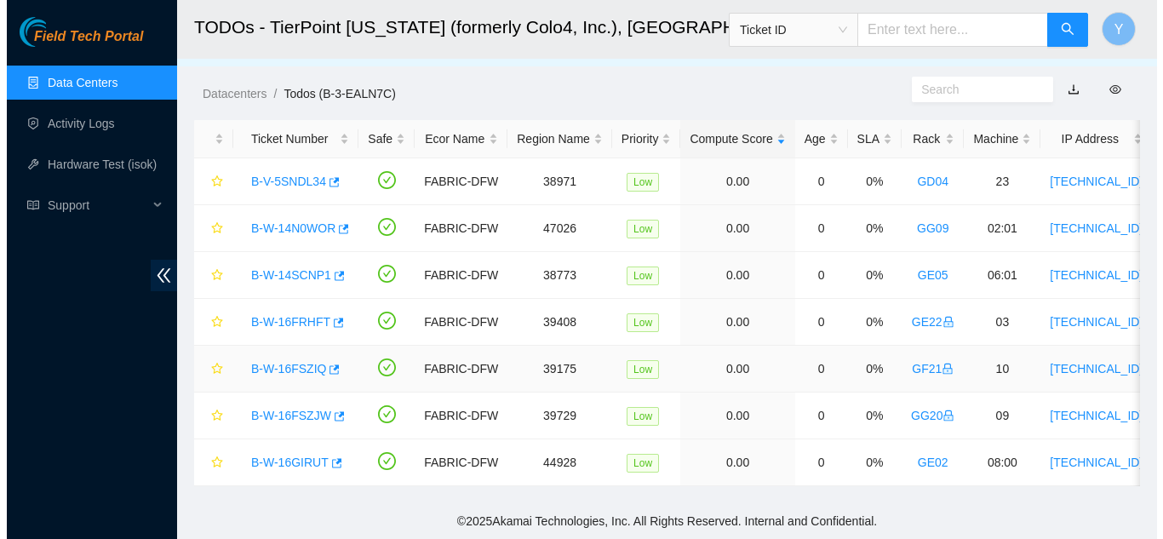
scroll to position [226, 0]
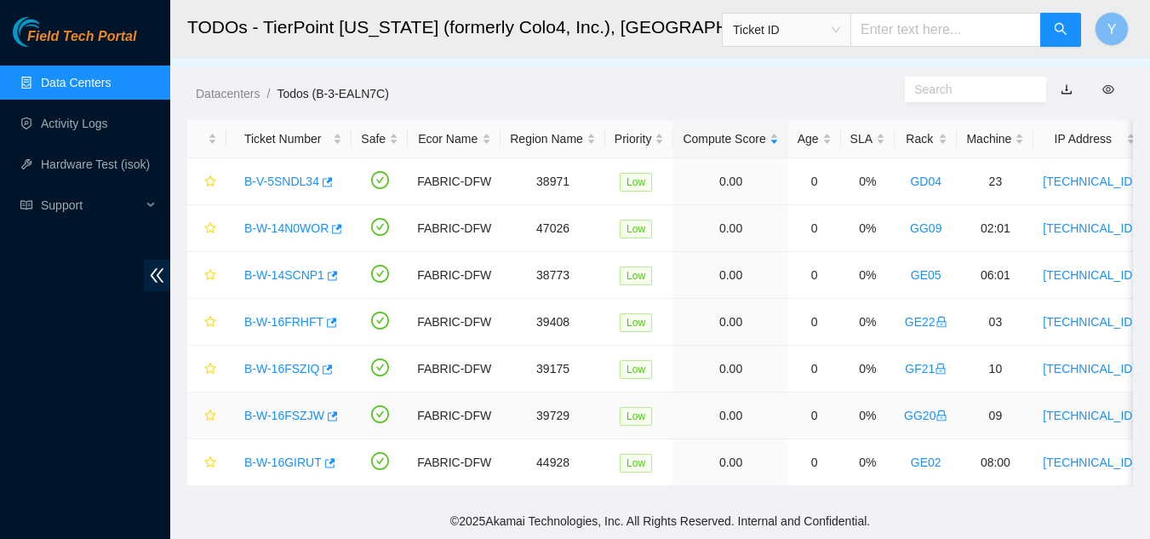
click at [296, 409] on link "B-W-16FSZJW" at bounding box center [284, 416] width 80 height 14
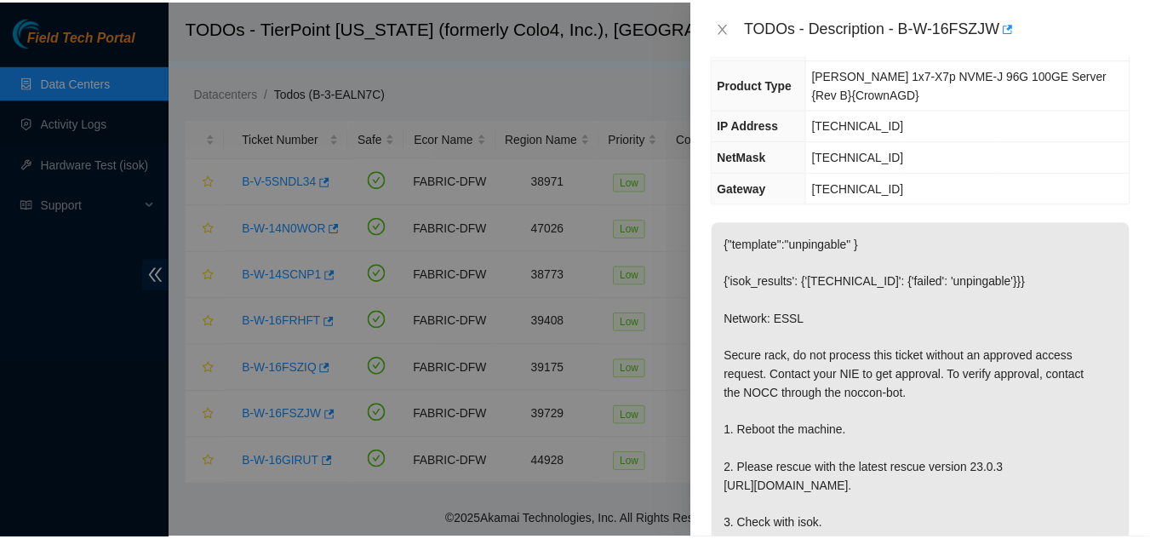
scroll to position [189, 0]
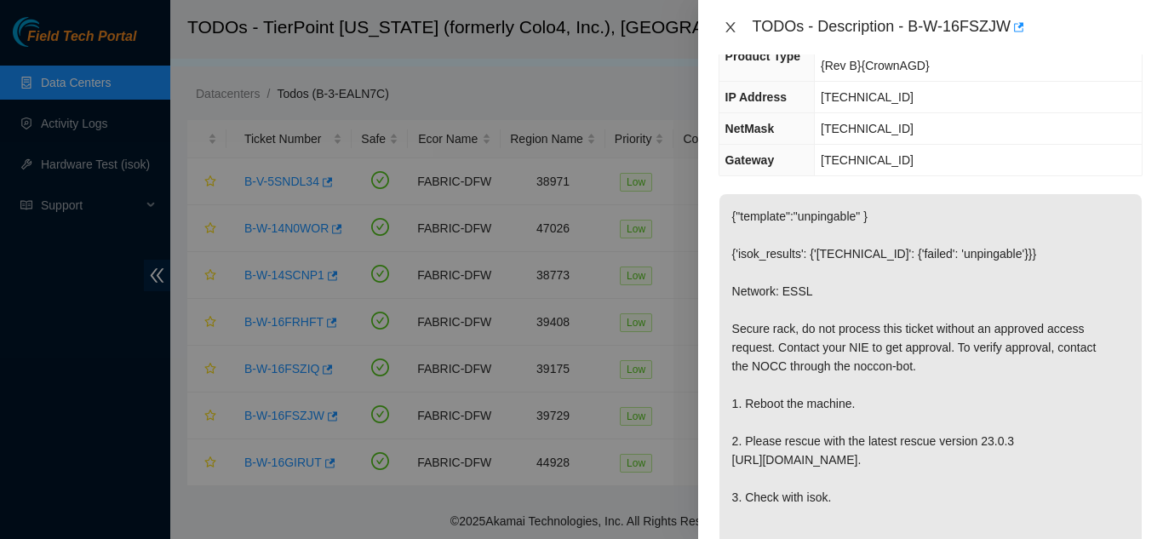
drag, startPoint x: 725, startPoint y: 27, endPoint x: 736, endPoint y: 28, distance: 11.1
click at [729, 30] on icon "close" at bounding box center [731, 27] width 14 height 14
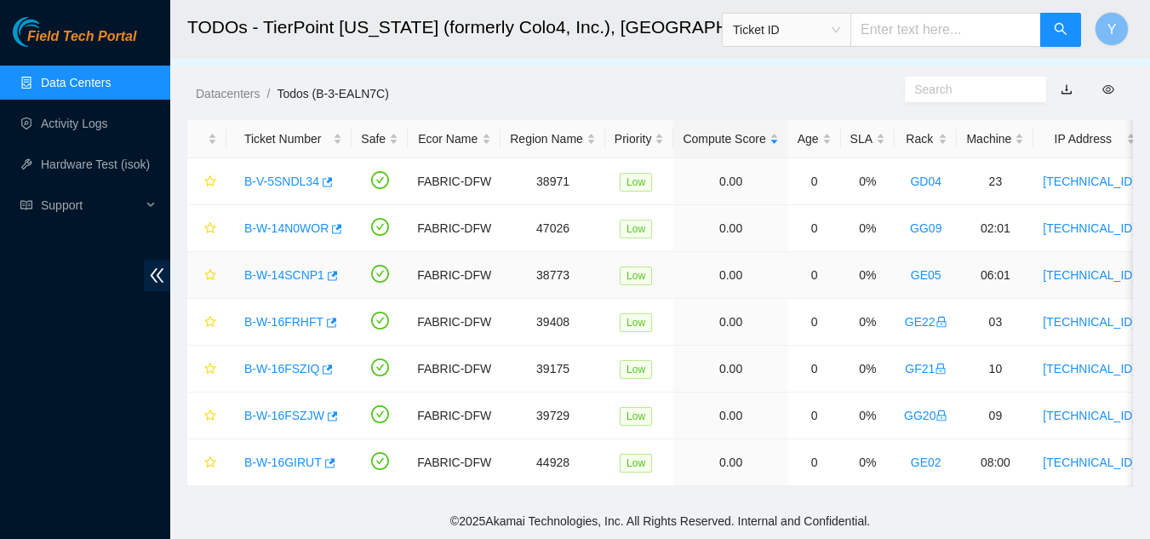
scroll to position [226, 0]
click at [102, 84] on link "Data Centers" at bounding box center [76, 83] width 70 height 14
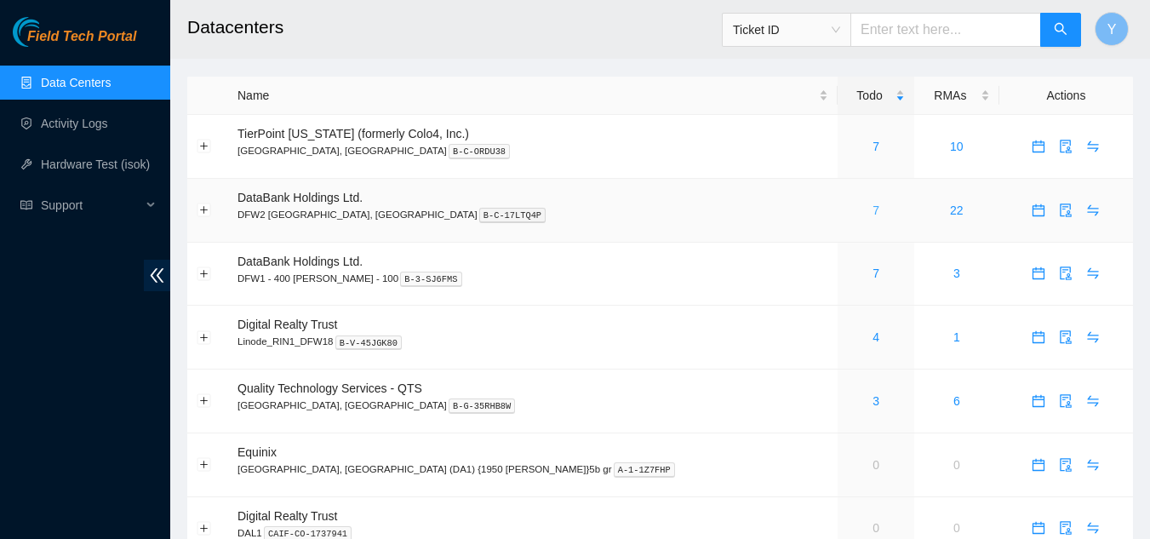
click at [873, 209] on link "7" at bounding box center [876, 210] width 7 height 14
